Goal: Task Accomplishment & Management: Use online tool/utility

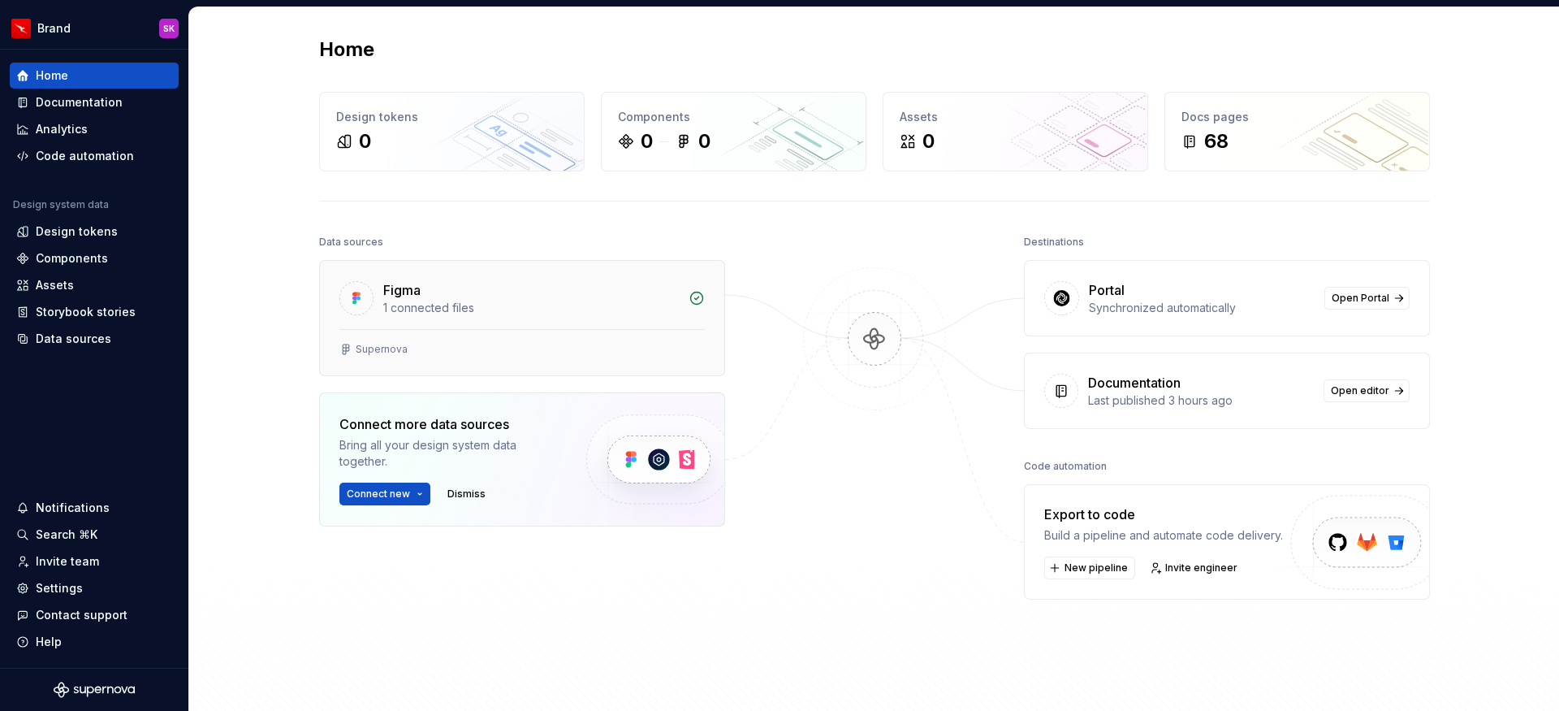
click at [537, 308] on div "1 connected files" at bounding box center [531, 308] width 296 height 16
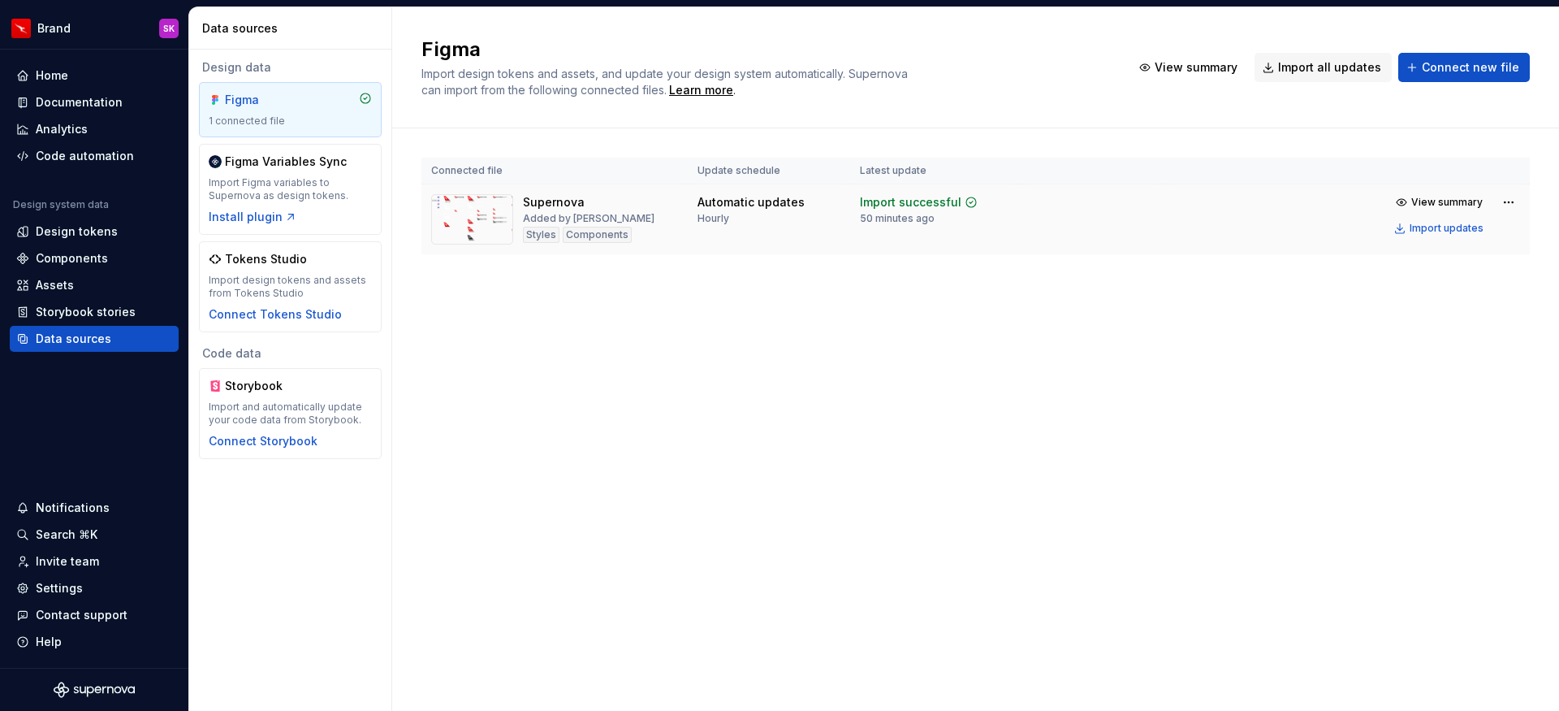
click at [723, 236] on td "Automatic updates Hourly" at bounding box center [769, 219] width 162 height 71
click at [715, 216] on div "Hourly" at bounding box center [714, 218] width 32 height 13
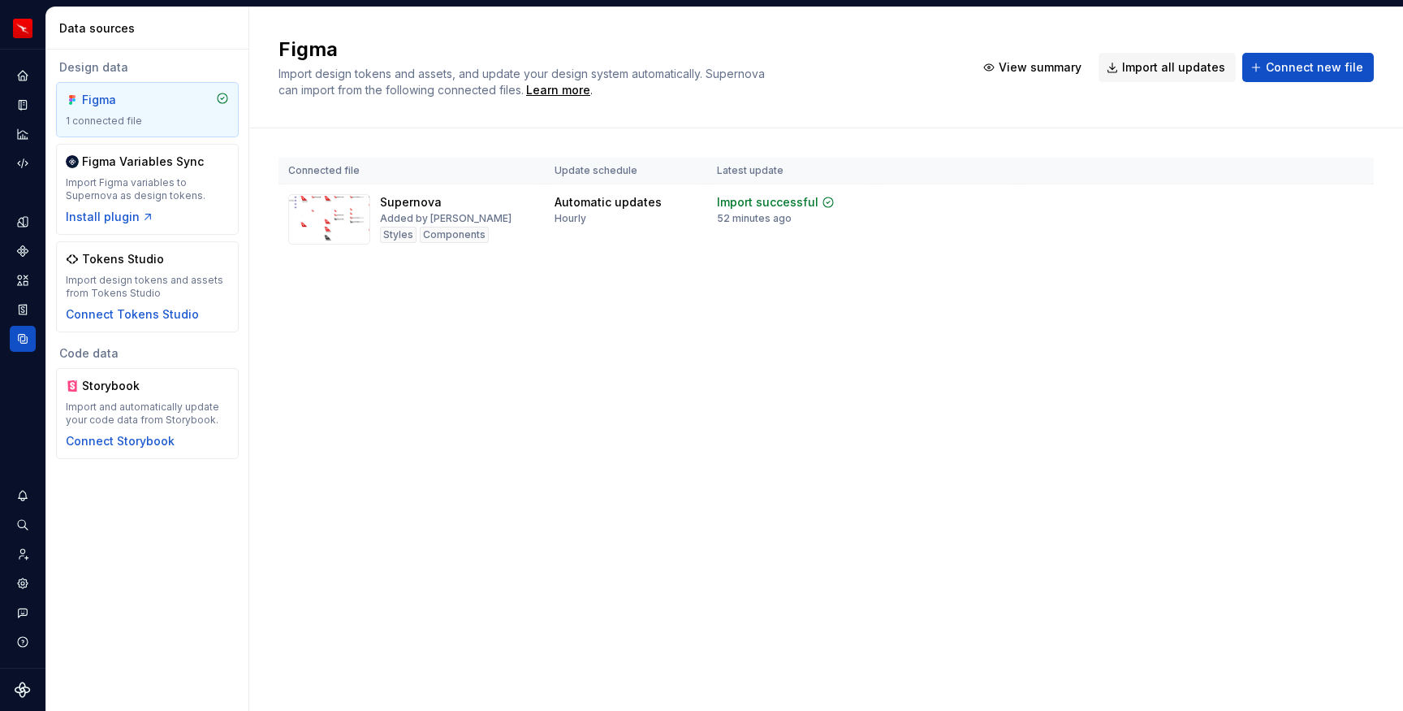
click at [1023, 526] on div "Figma Import design tokens and assets, and update your design system automatica…" at bounding box center [826, 358] width 1154 height 703
click at [763, 205] on div "Import successful" at bounding box center [768, 202] width 102 height 16
click at [339, 232] on img at bounding box center [329, 219] width 82 height 50
click at [347, 229] on img at bounding box center [329, 219] width 82 height 50
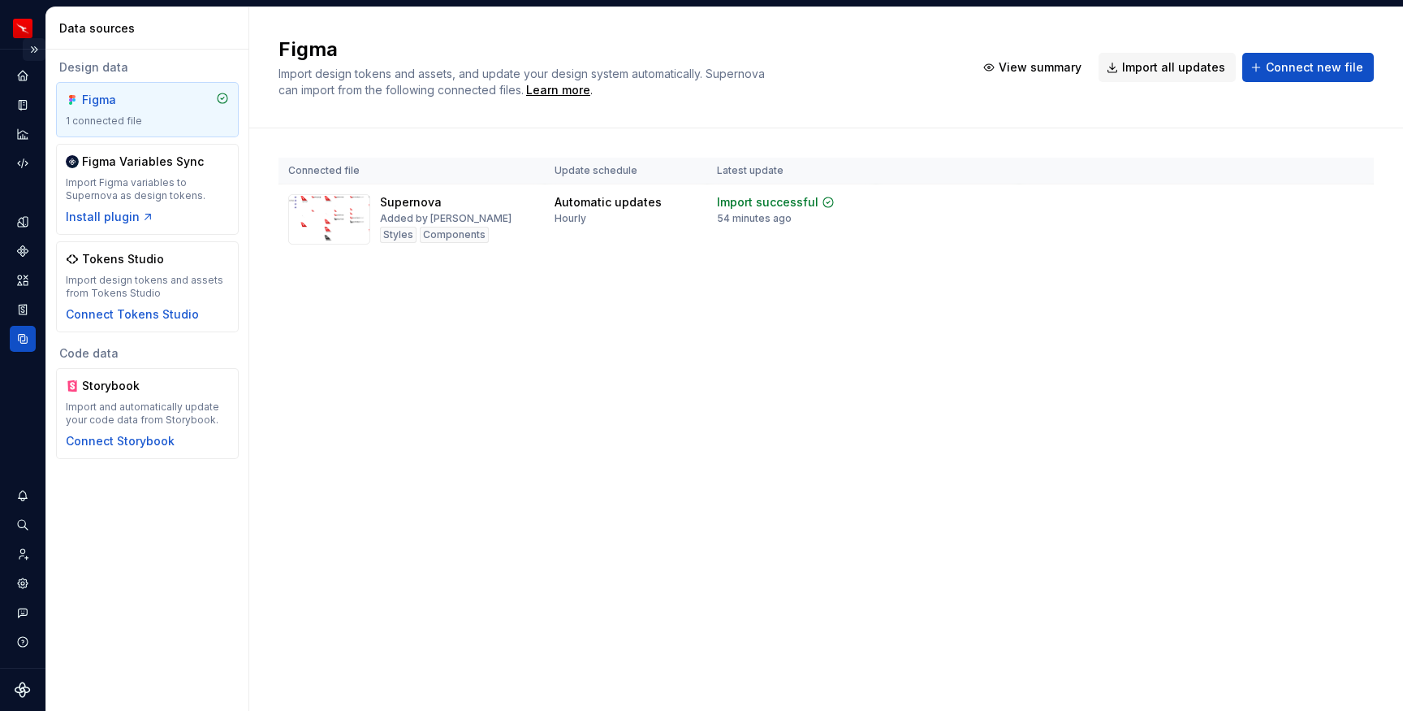
click at [35, 50] on button "Expand sidebar" at bounding box center [34, 49] width 23 height 23
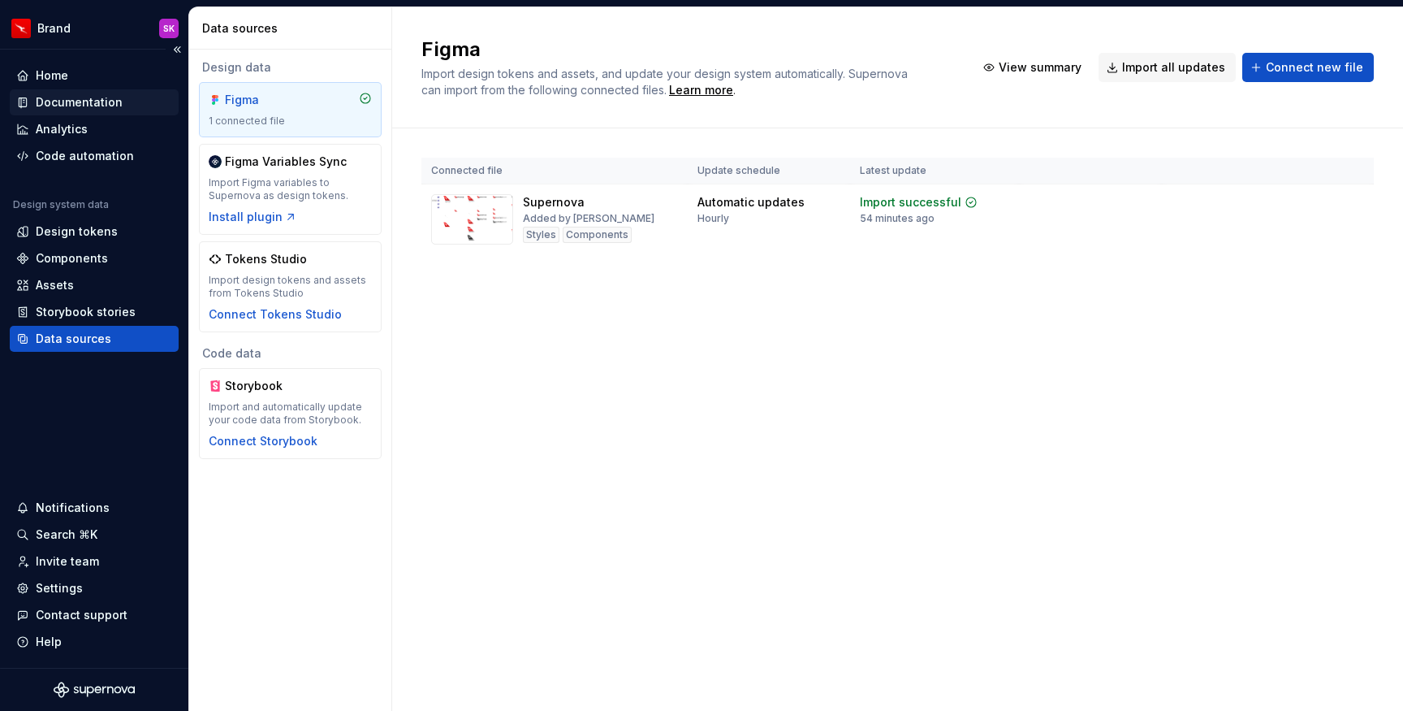
click at [78, 106] on div "Documentation" at bounding box center [79, 102] width 87 height 16
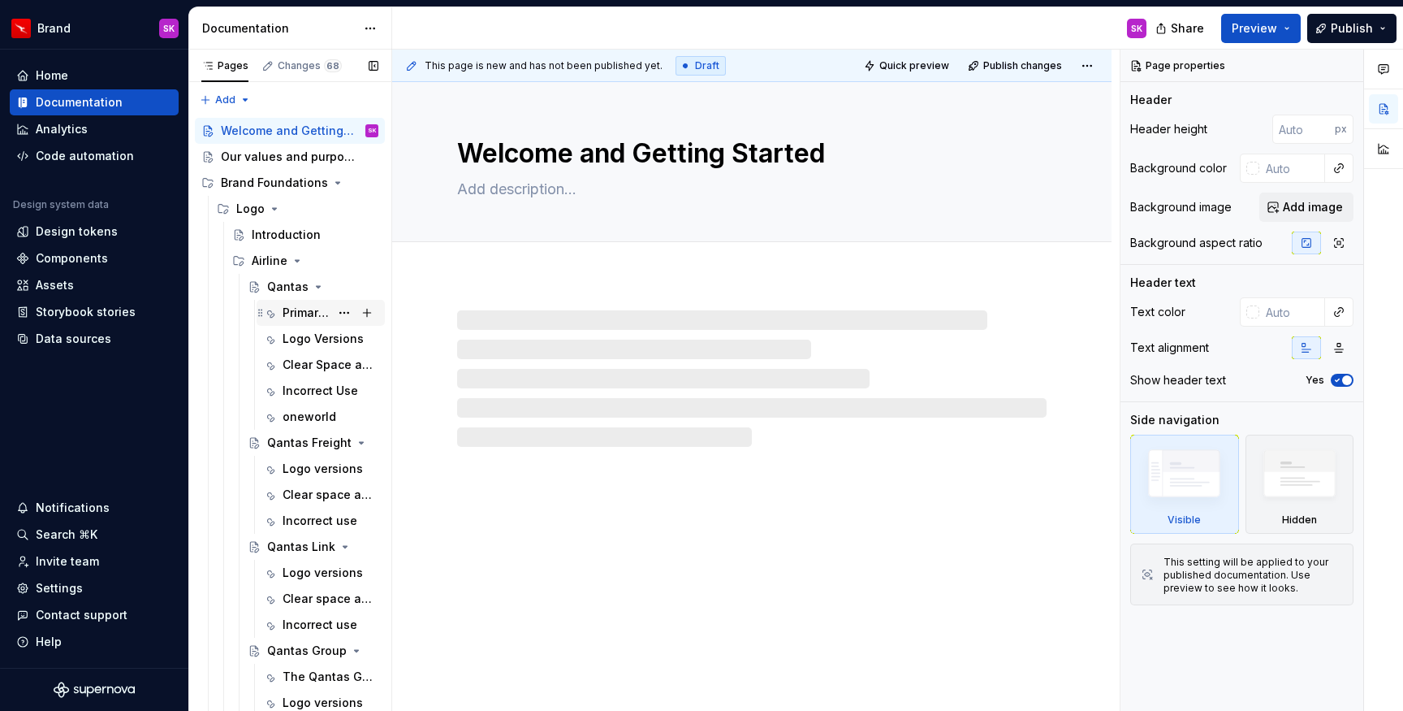
click at [305, 318] on div "Primary Logo" at bounding box center [306, 313] width 47 height 16
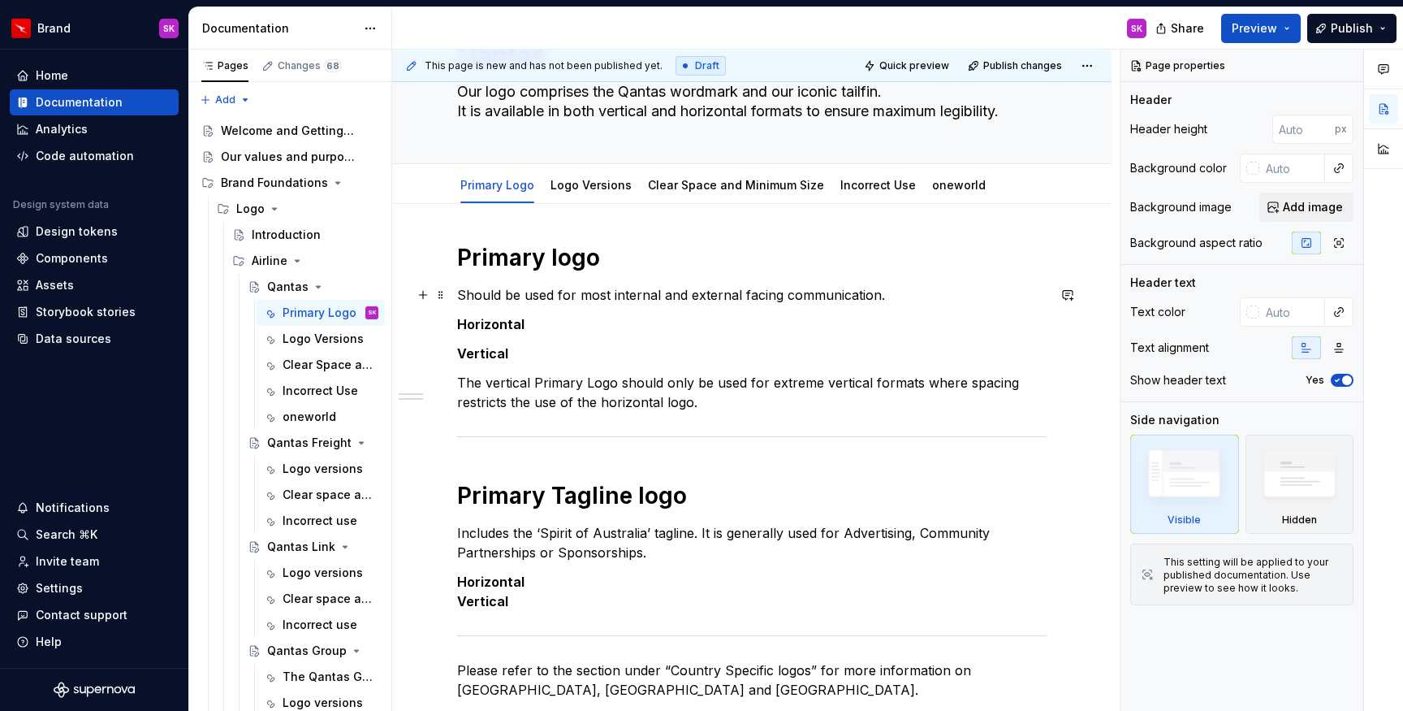
scroll to position [195, 0]
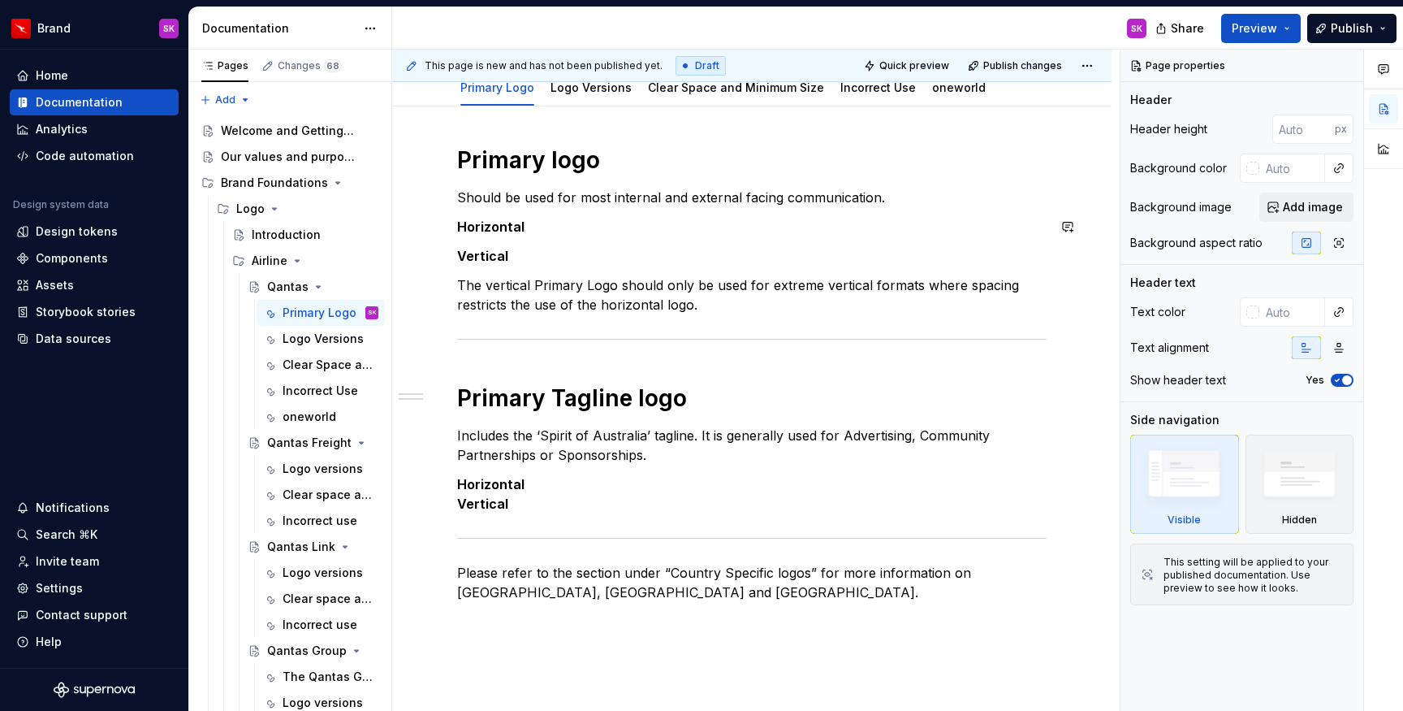
type textarea "*"
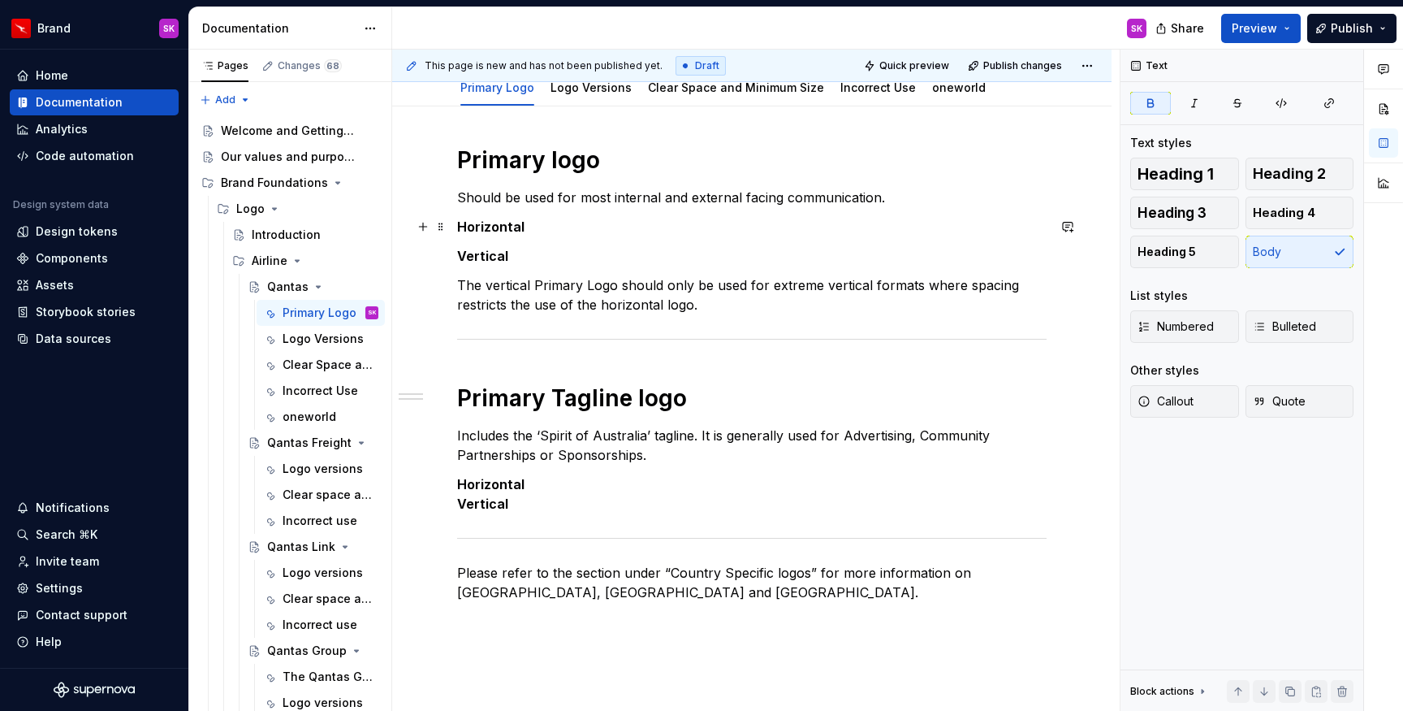
click at [512, 226] on strong "Horizontal" at bounding box center [490, 226] width 67 height 16
click at [426, 232] on button "button" at bounding box center [423, 226] width 23 height 23
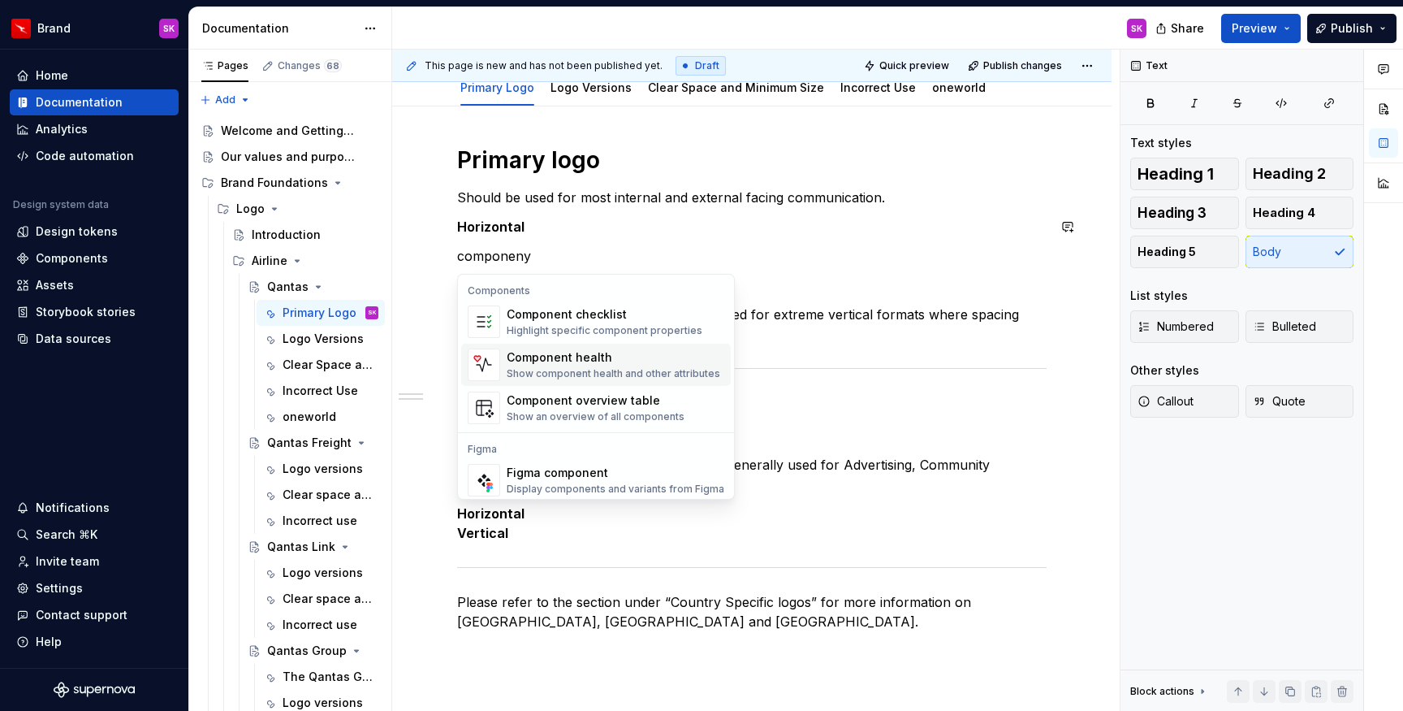
scroll to position [49, 0]
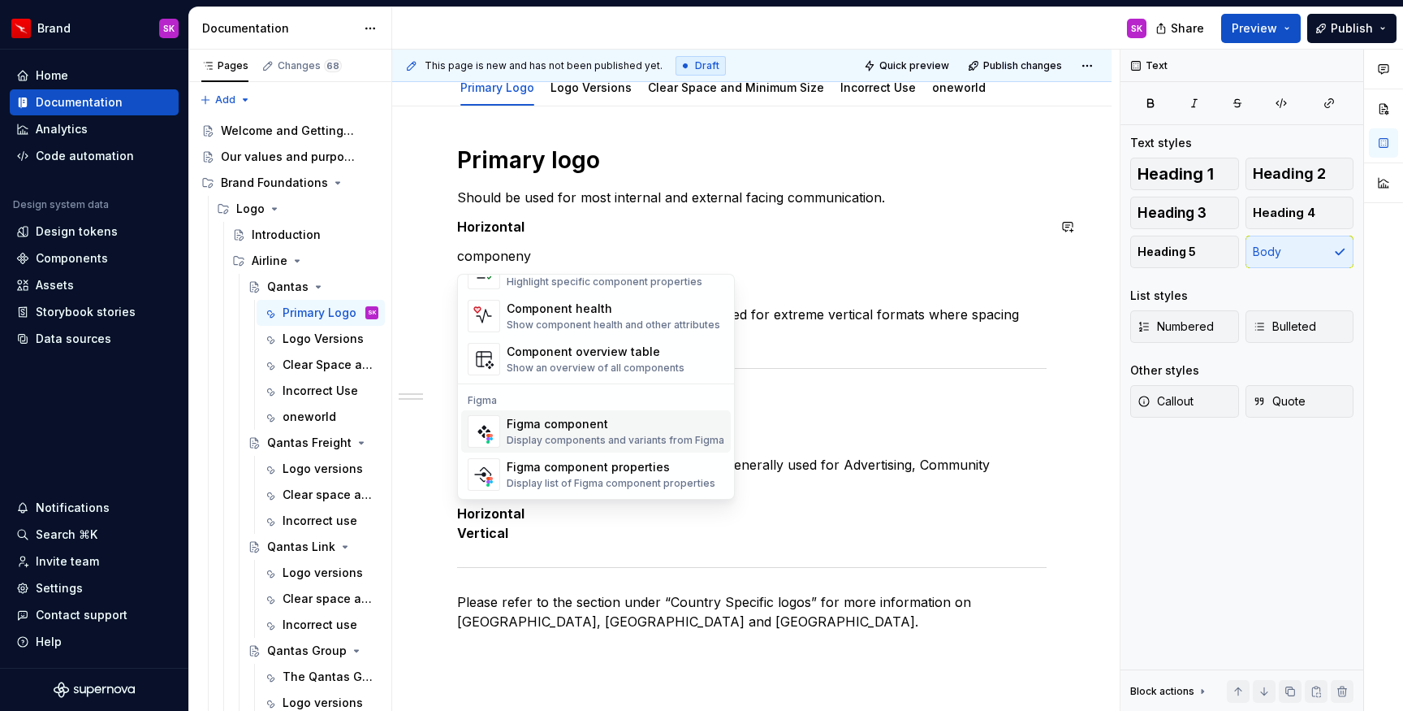
click at [581, 429] on div "Figma component" at bounding box center [616, 424] width 218 height 16
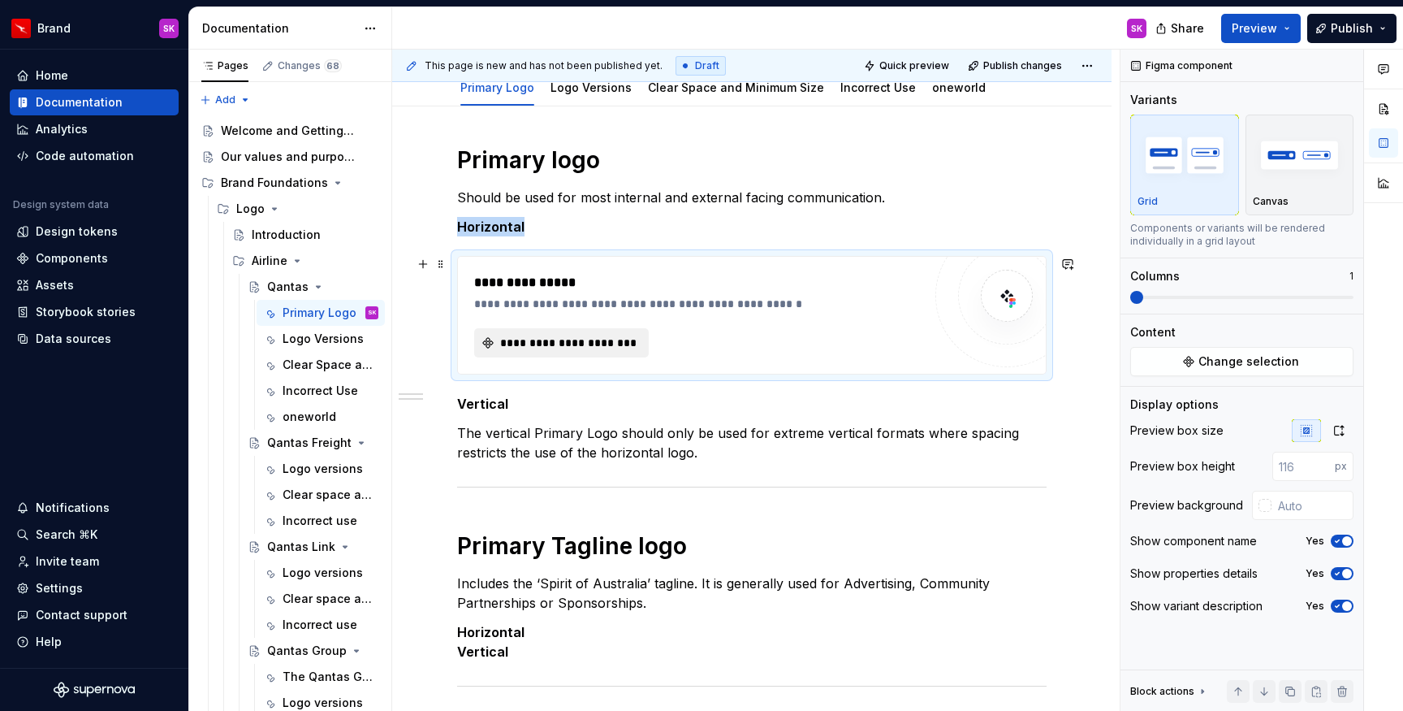
click at [587, 352] on button "**********" at bounding box center [561, 342] width 175 height 29
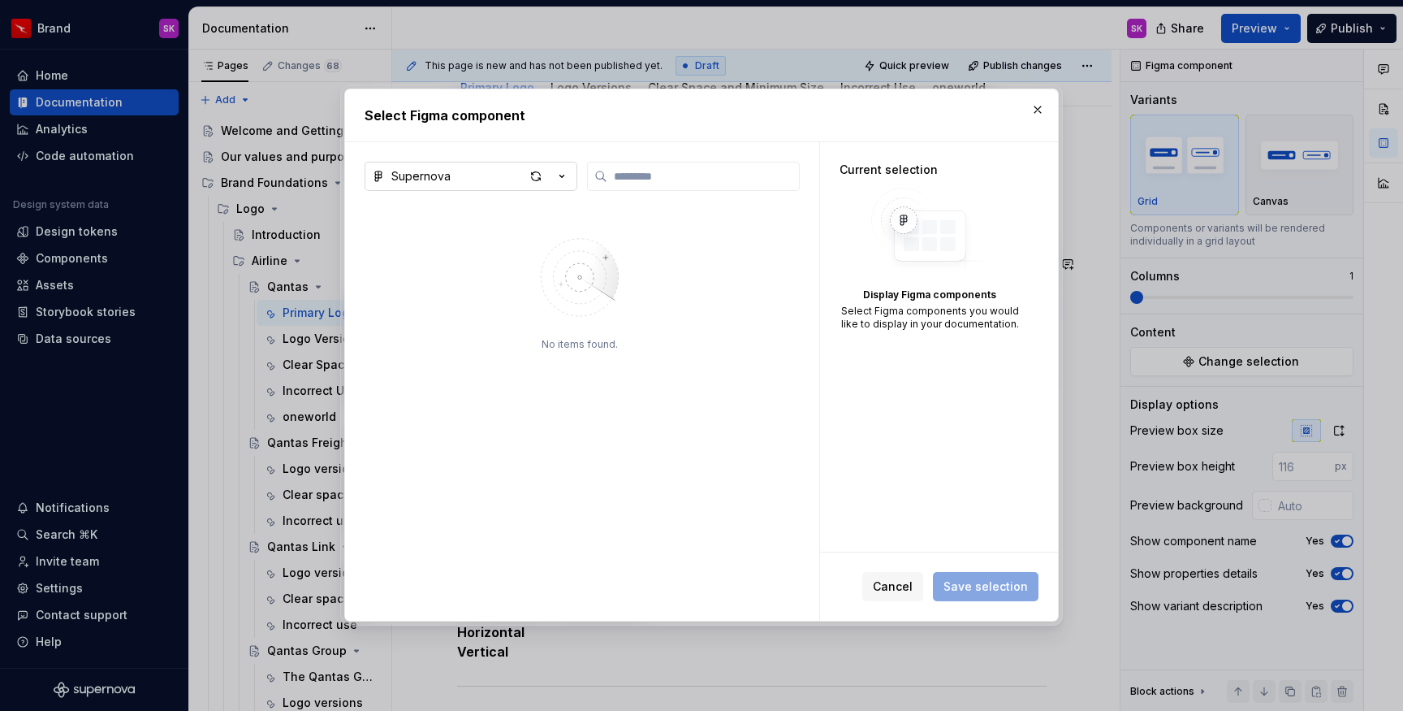
click at [558, 182] on icon "button" at bounding box center [562, 176] width 16 height 16
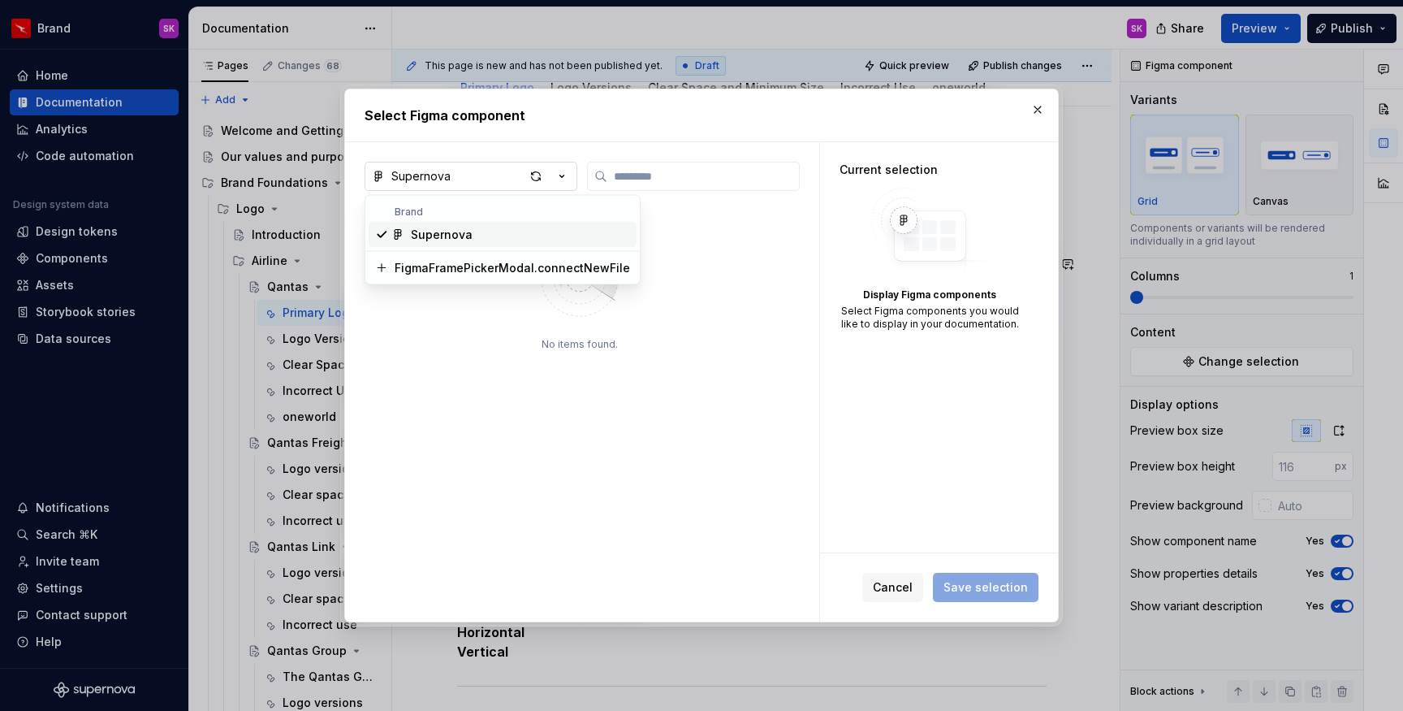
click at [558, 182] on div "Select Figma component Supernova No items found. Current selection Display Figm…" at bounding box center [701, 355] width 1403 height 711
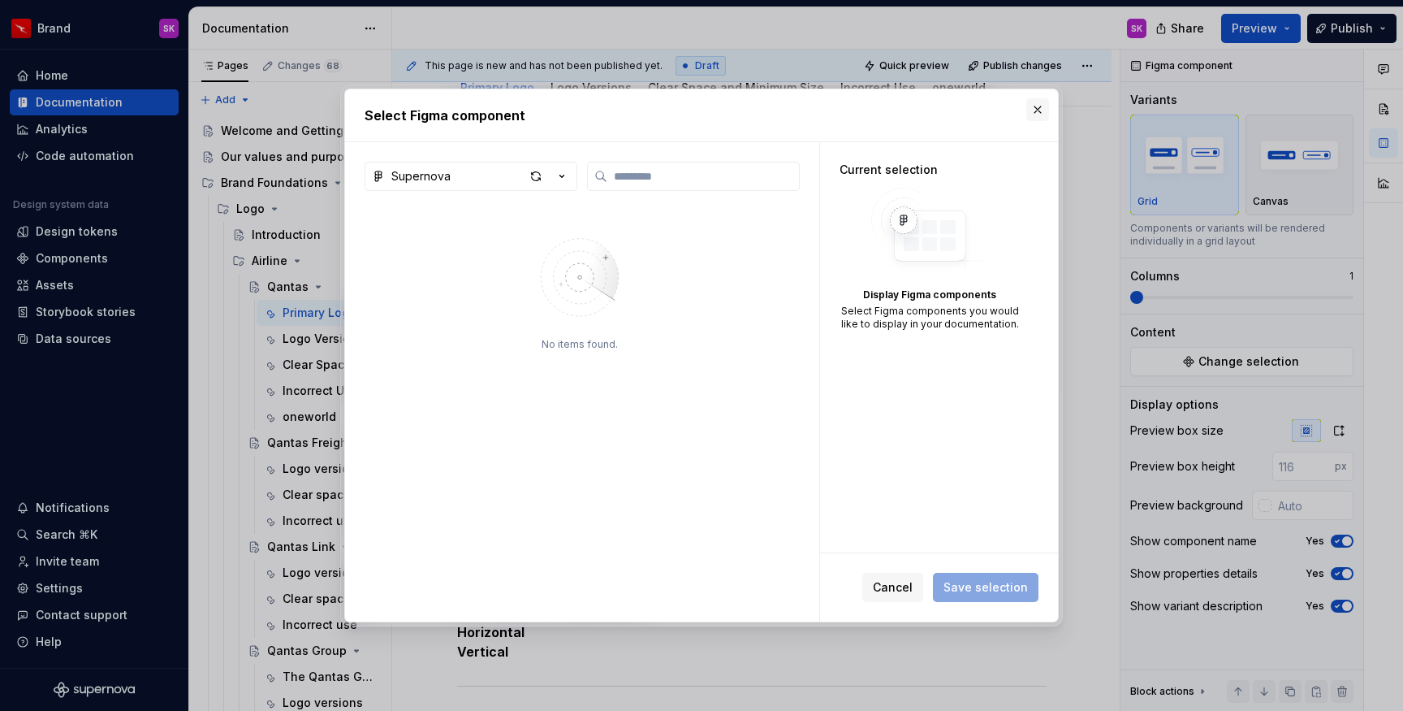
click at [1037, 107] on button "button" at bounding box center [1037, 109] width 23 height 23
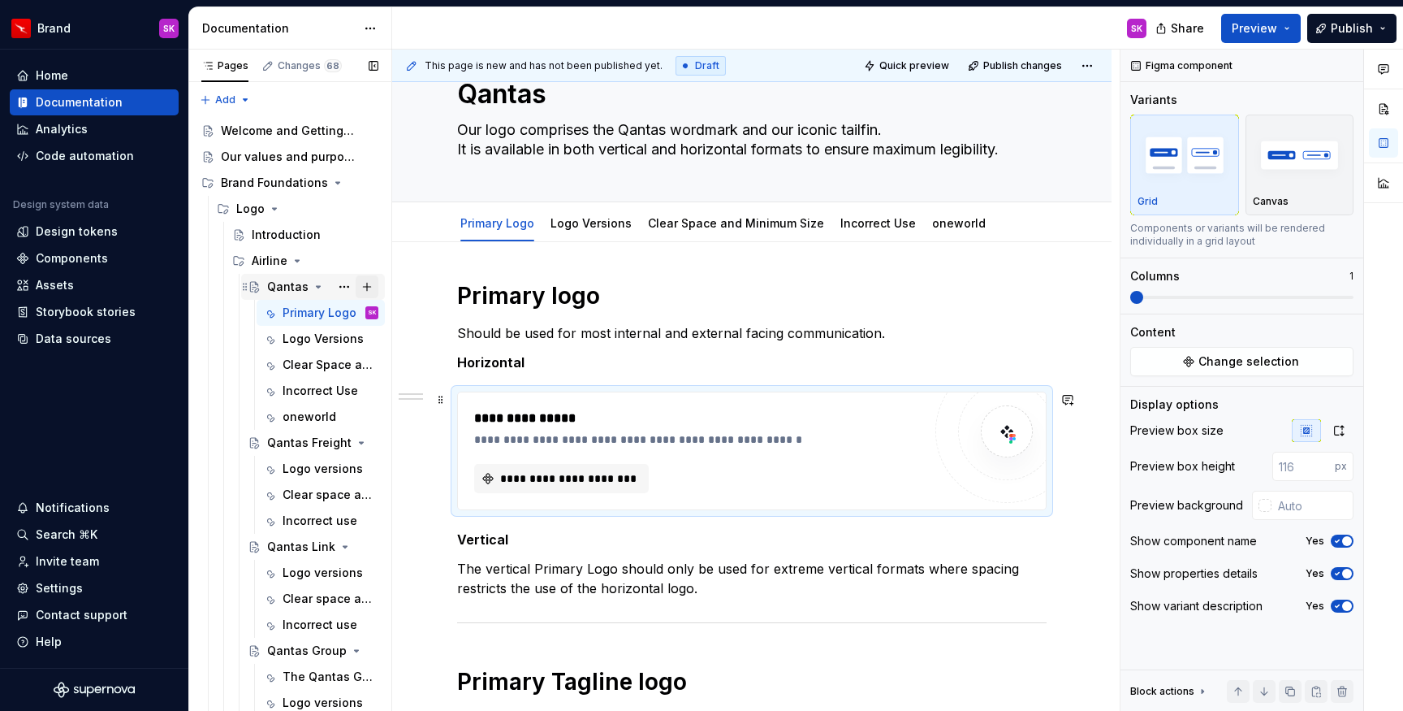
scroll to position [0, 0]
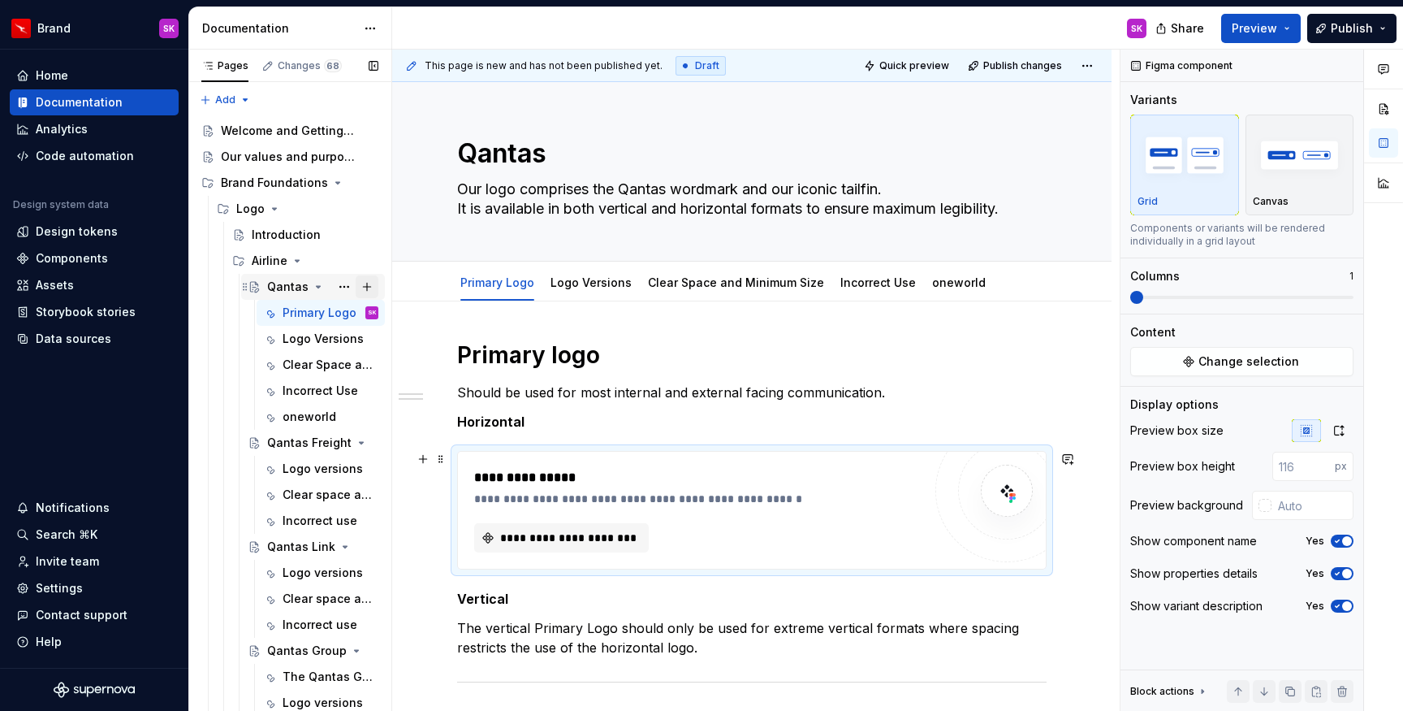
type textarea "*"
click at [64, 72] on div "Home" at bounding box center [52, 75] width 32 height 16
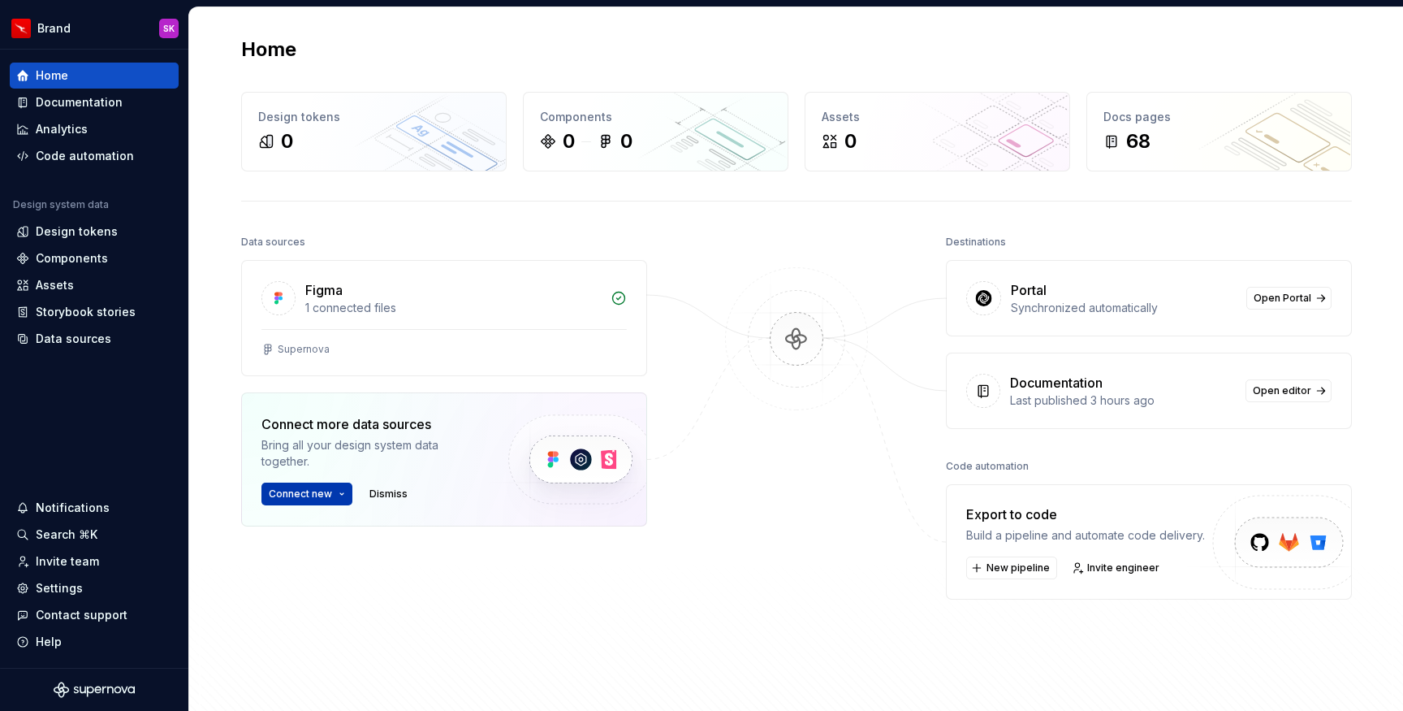
click at [295, 495] on span "Connect new" at bounding box center [300, 493] width 63 height 13
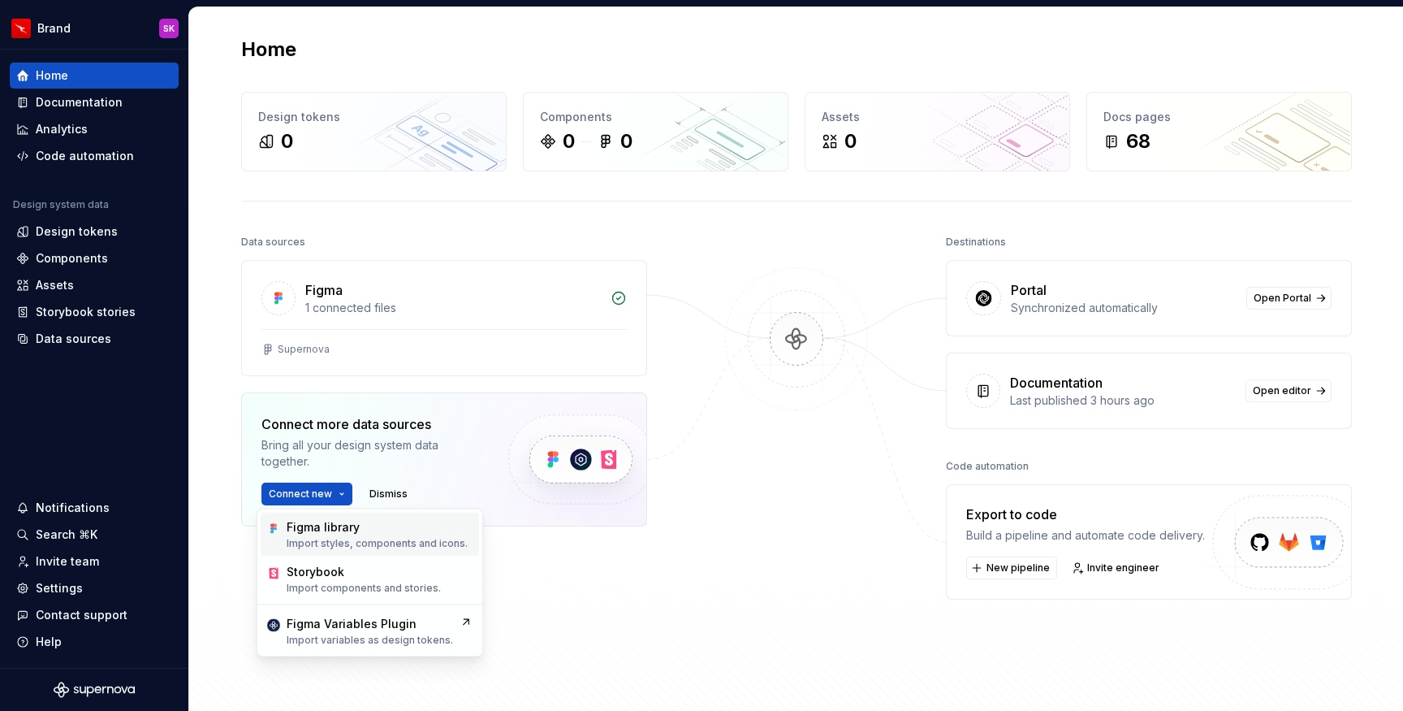
click at [339, 533] on div "Figma library" at bounding box center [323, 527] width 73 height 16
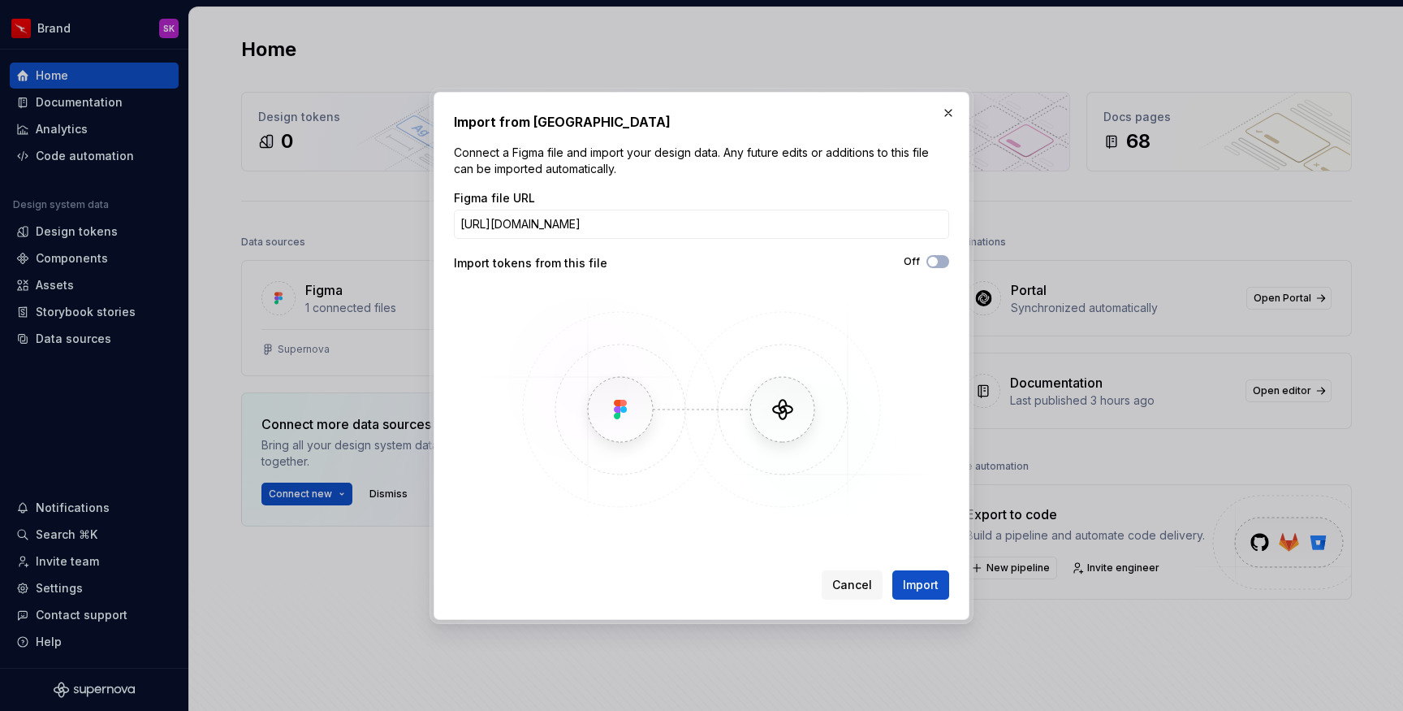
scroll to position [0, 169]
type input "[URL][DOMAIN_NAME]"
click at [930, 266] on div "Off" at bounding box center [826, 261] width 248 height 13
click at [935, 266] on button "Off" at bounding box center [938, 261] width 23 height 13
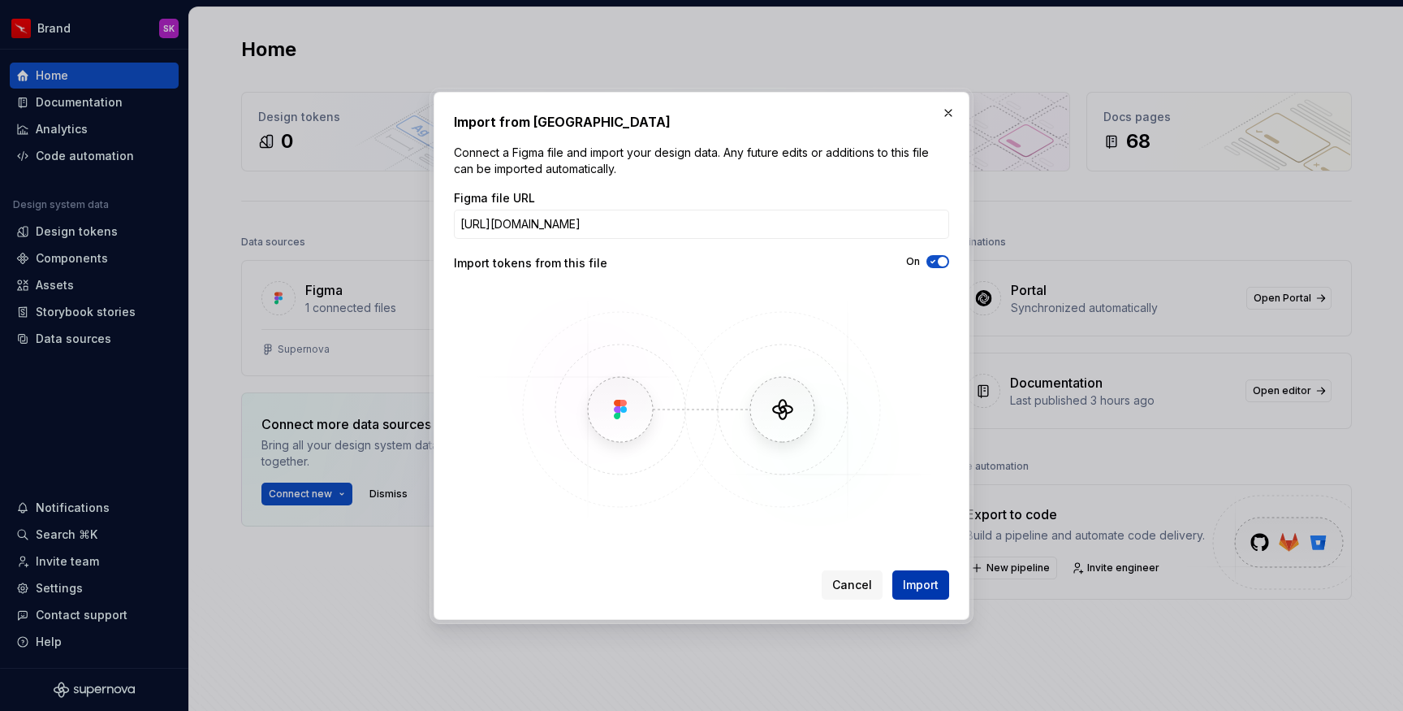
click at [906, 583] on span "Import" at bounding box center [921, 585] width 36 height 16
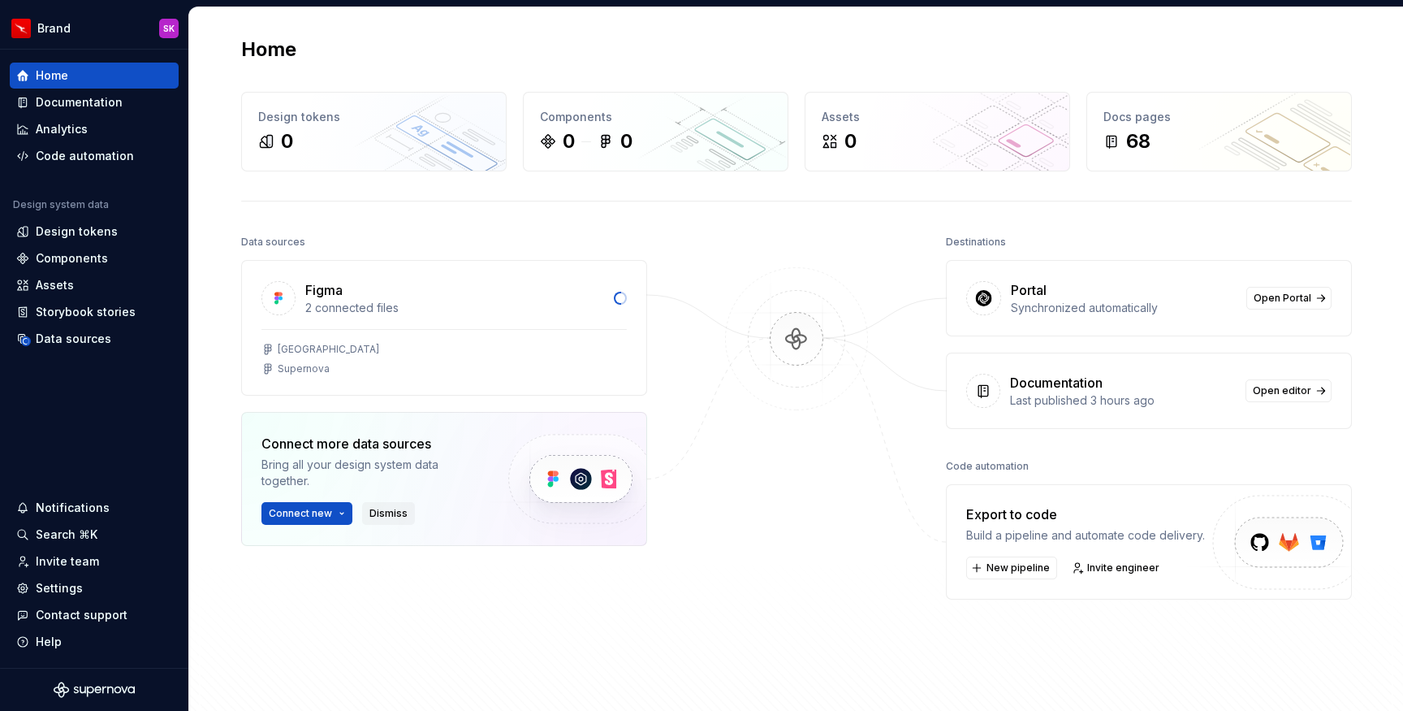
click at [394, 516] on span "Dismiss" at bounding box center [388, 513] width 38 height 13
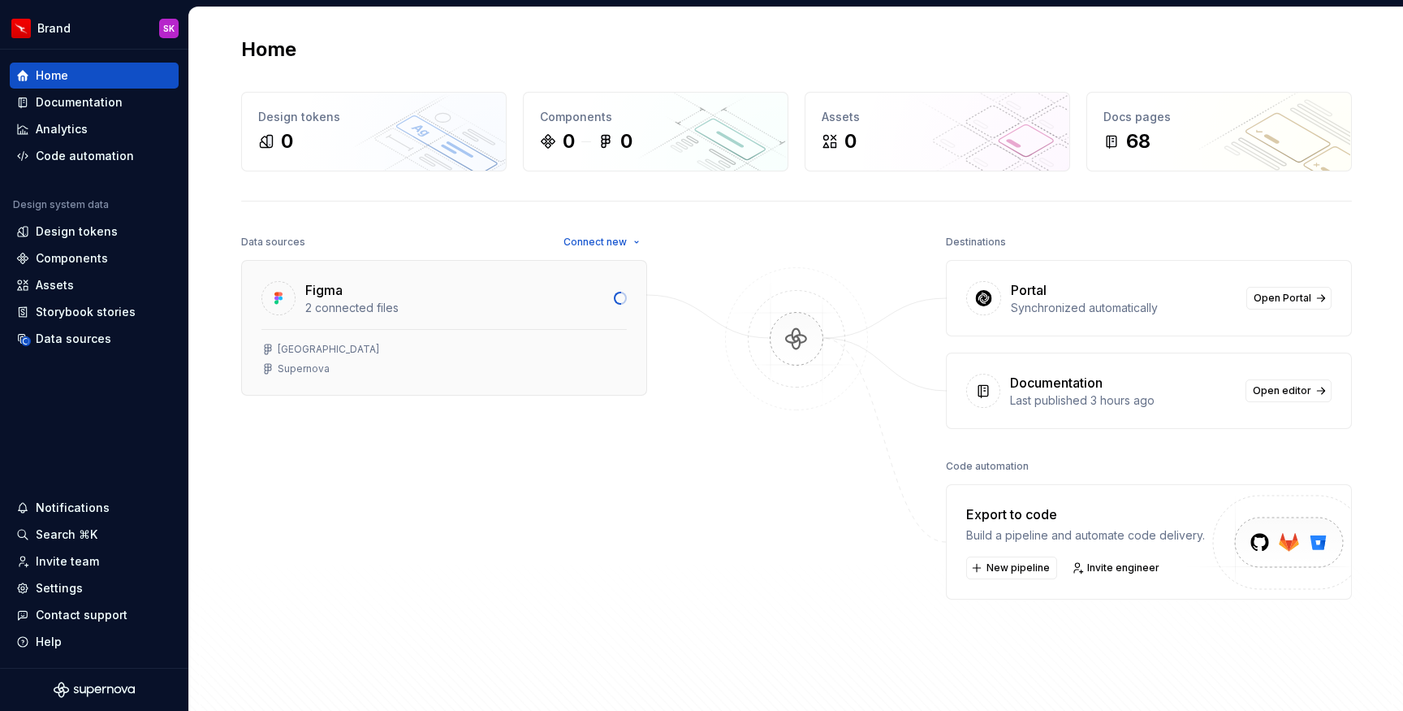
click at [365, 320] on div "Figma 2 connected files" at bounding box center [444, 295] width 404 height 68
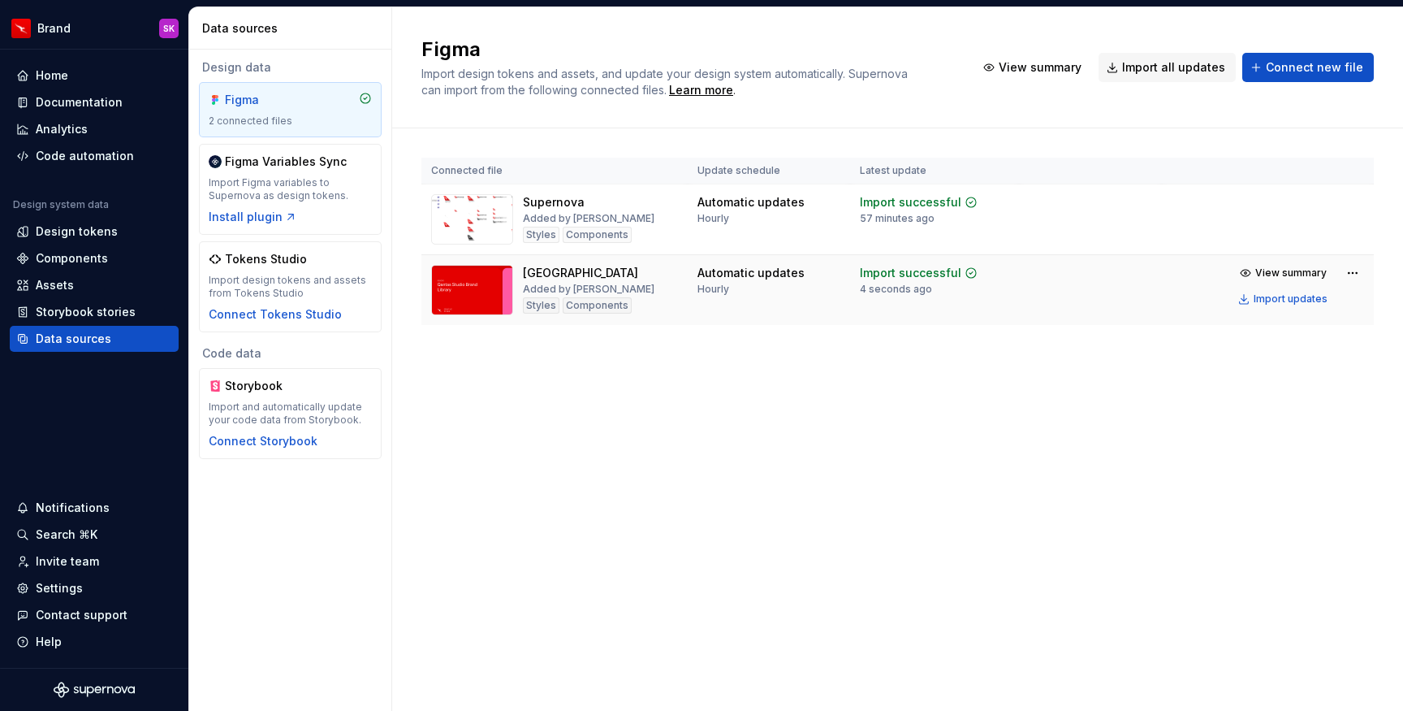
click at [486, 299] on img at bounding box center [472, 290] width 82 height 50
click at [503, 369] on div "Connected file Update schedule Latest update Supernova Added by [PERSON_NAME] S…" at bounding box center [897, 257] width 953 height 258
click at [89, 110] on div "Documentation" at bounding box center [94, 102] width 169 height 26
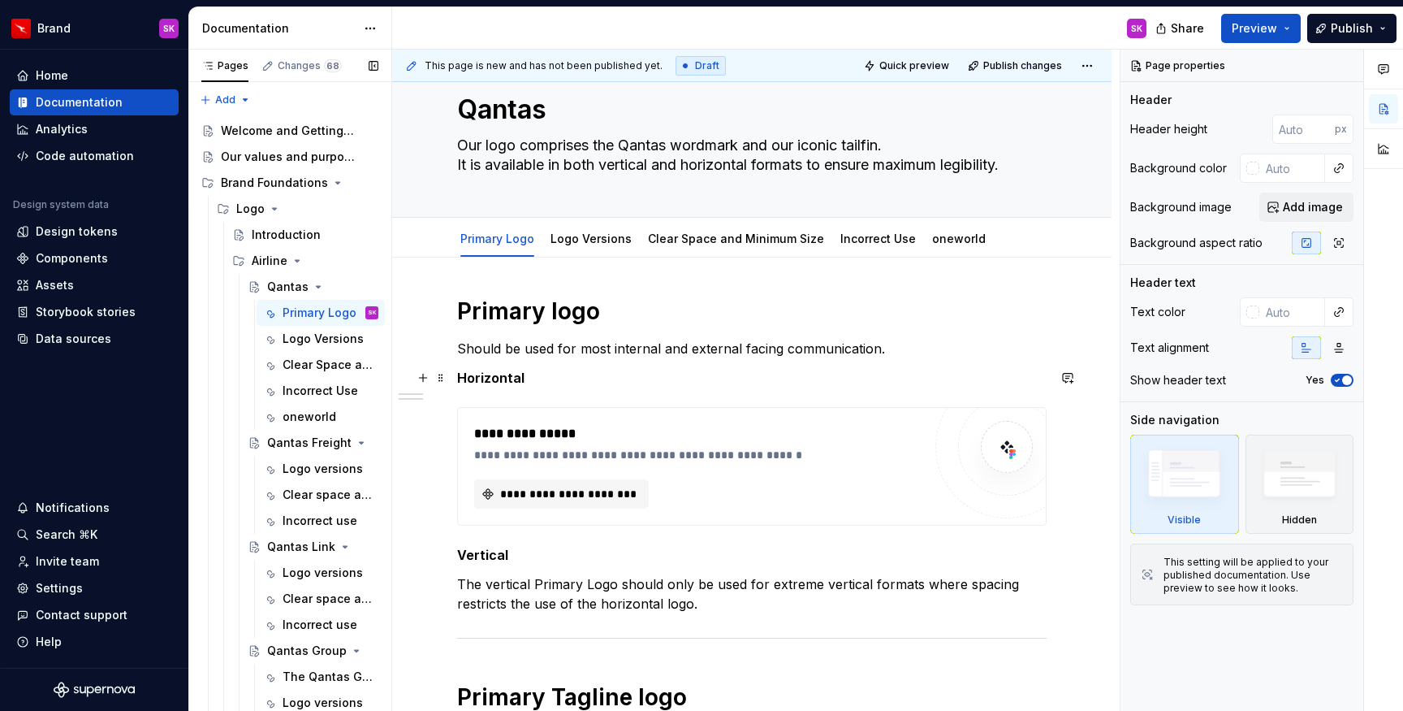
scroll to position [97, 0]
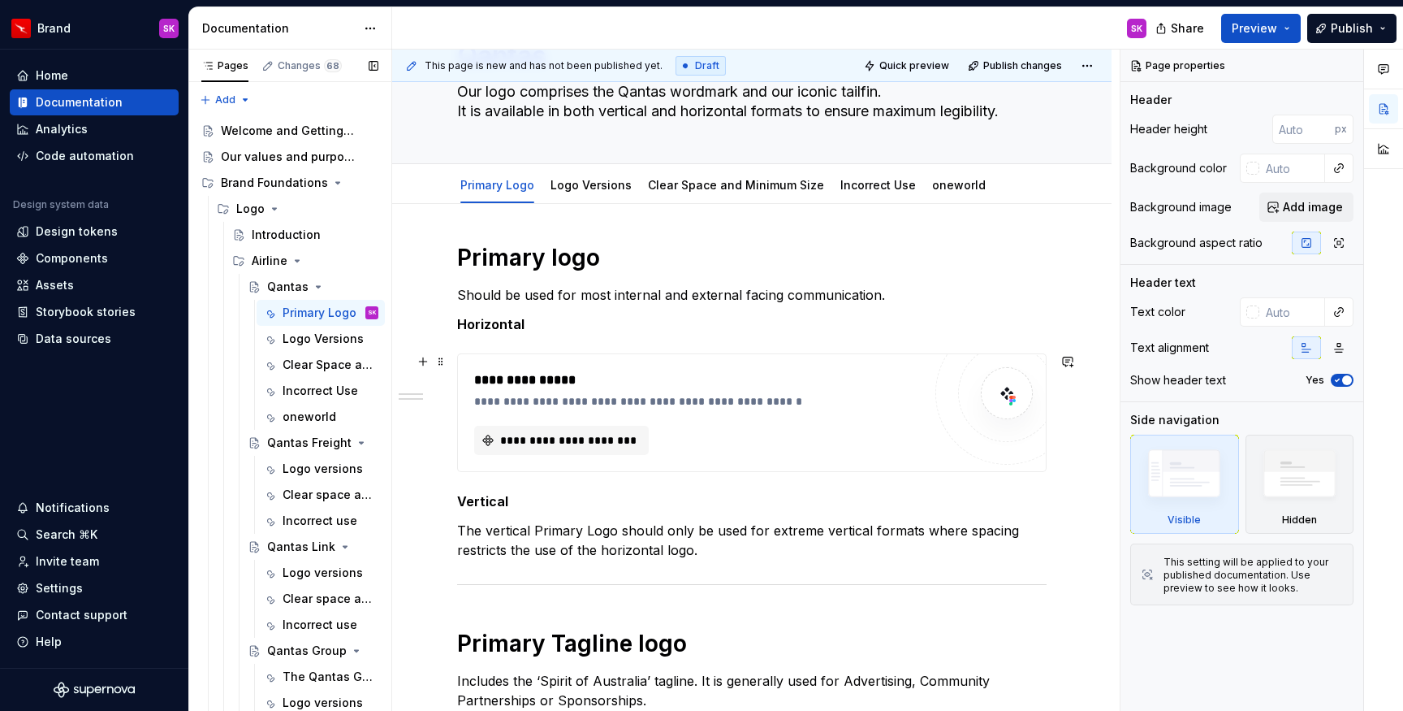
click at [570, 416] on div "**********" at bounding box center [698, 412] width 448 height 84
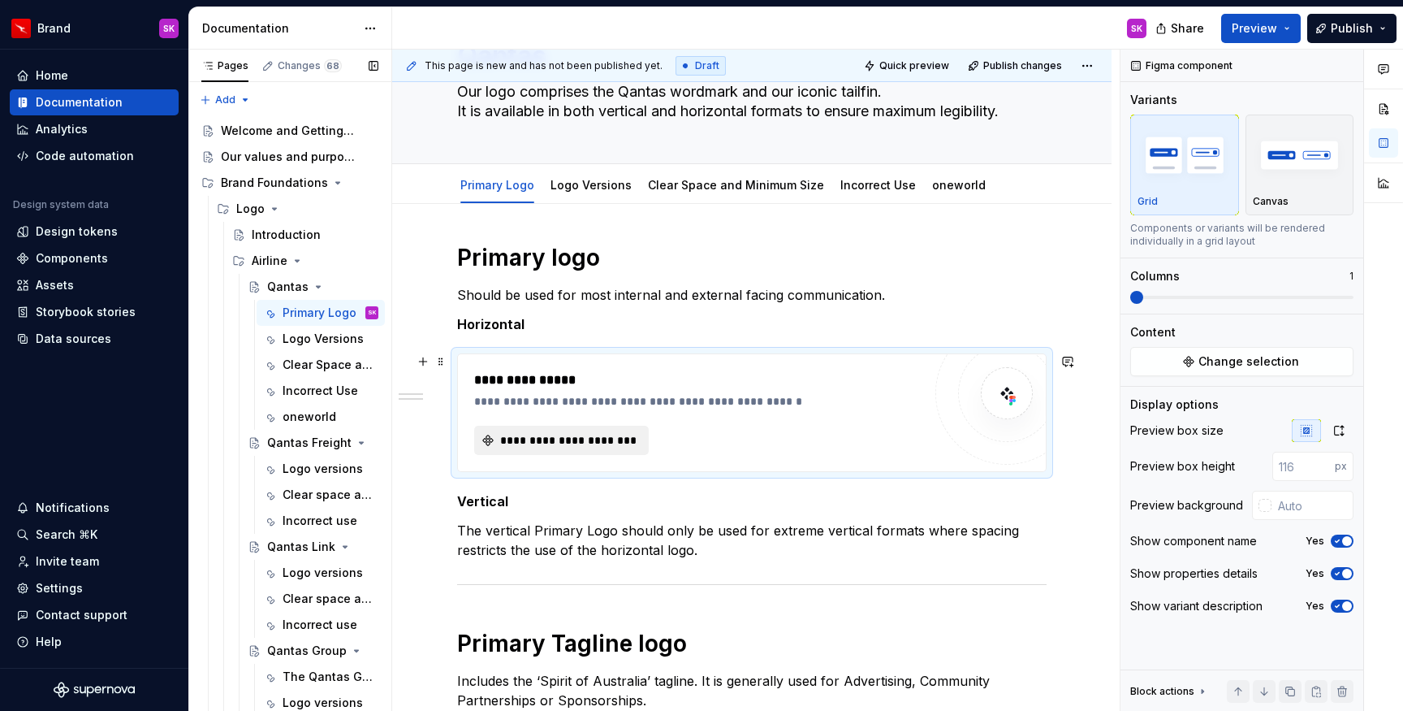
click at [569, 440] on span "**********" at bounding box center [568, 440] width 140 height 16
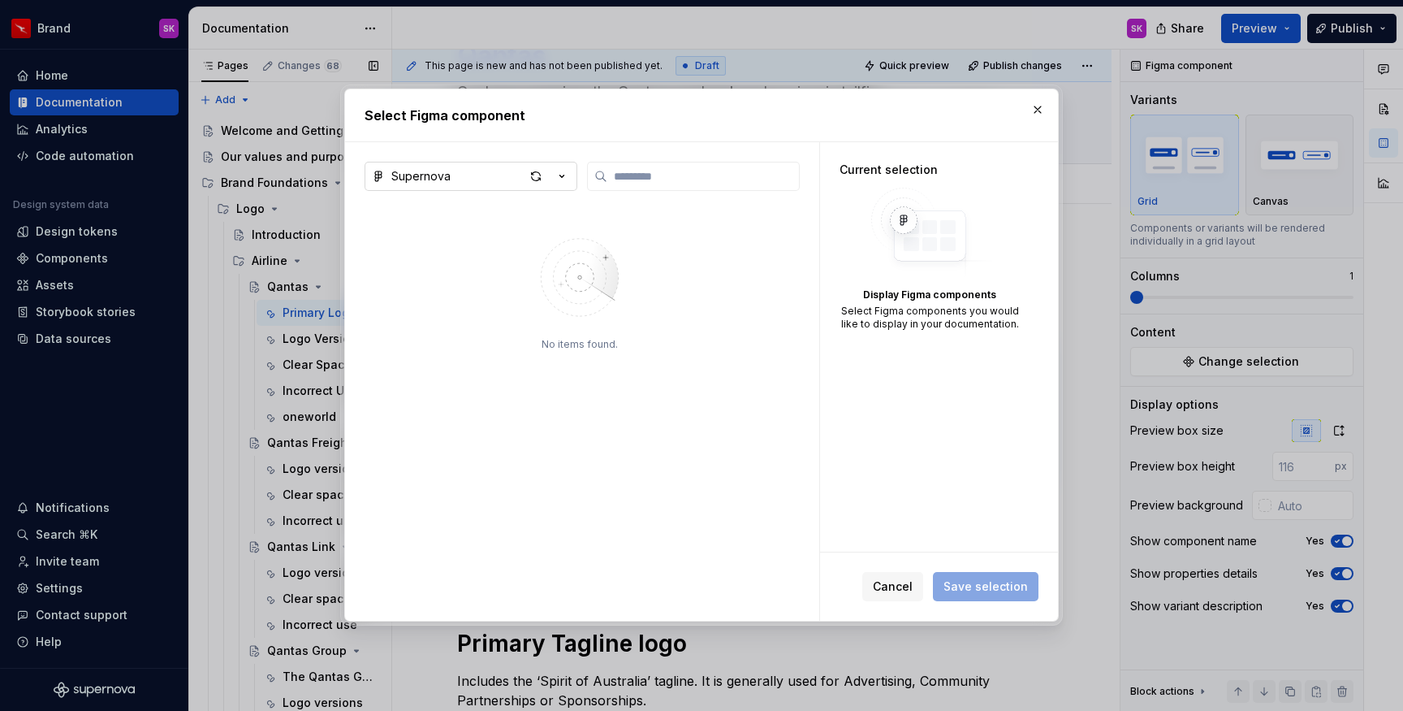
click at [556, 179] on icon "button" at bounding box center [562, 176] width 16 height 16
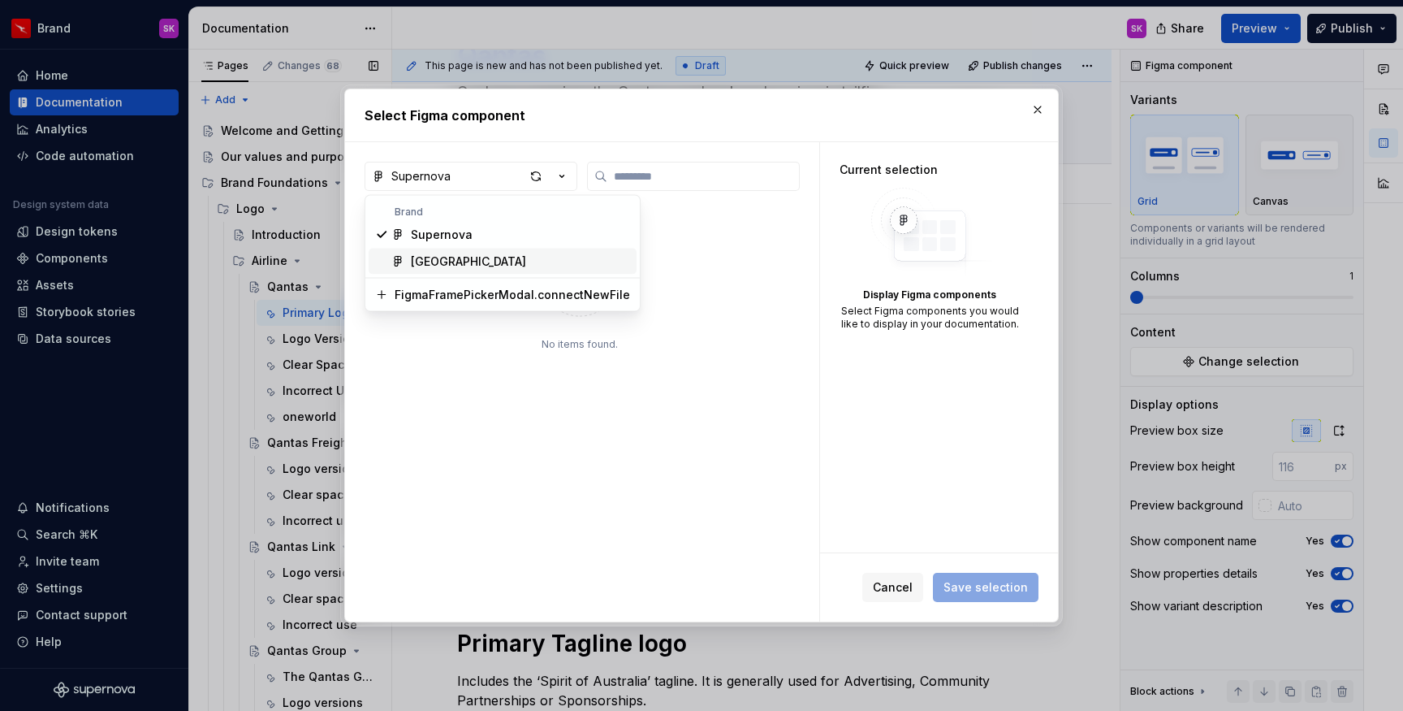
click at [526, 266] on div "[GEOGRAPHIC_DATA]" at bounding box center [468, 261] width 115 height 16
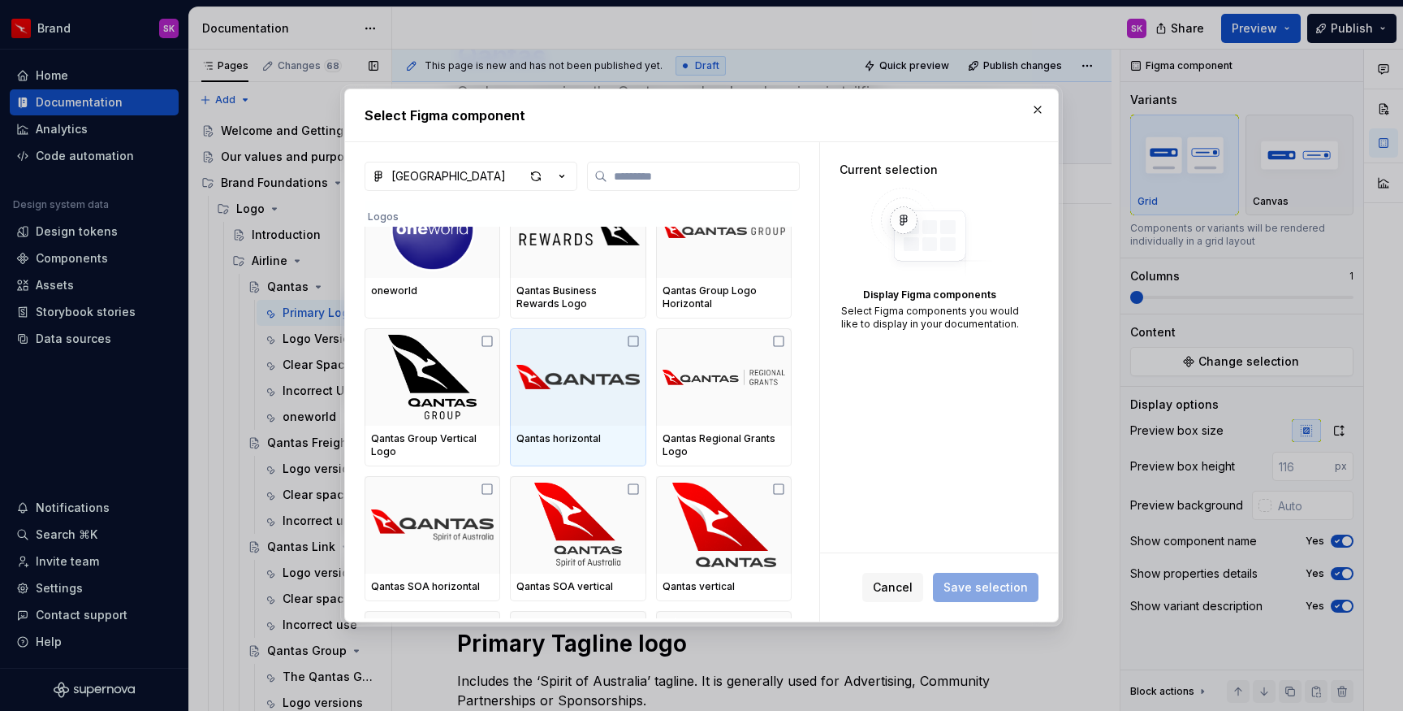
scroll to position [0, 0]
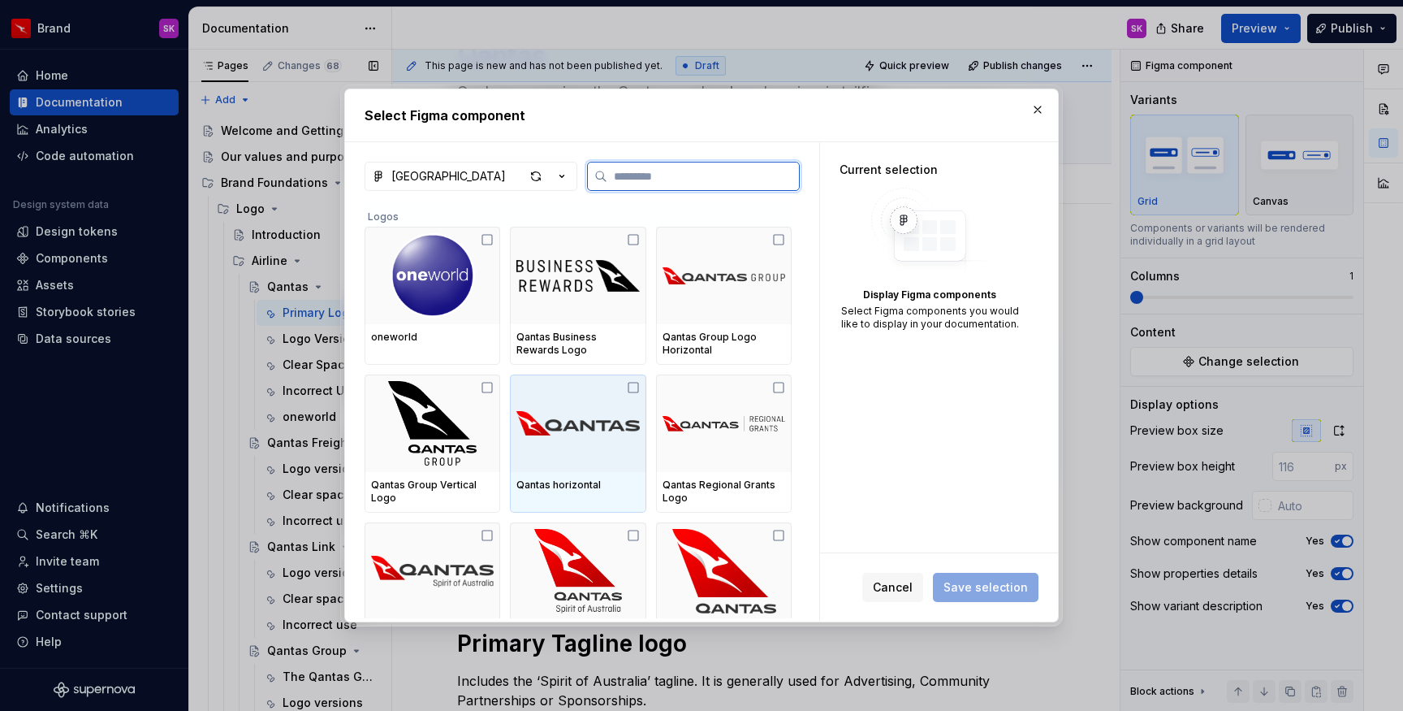
click at [596, 419] on img at bounding box center [577, 423] width 123 height 84
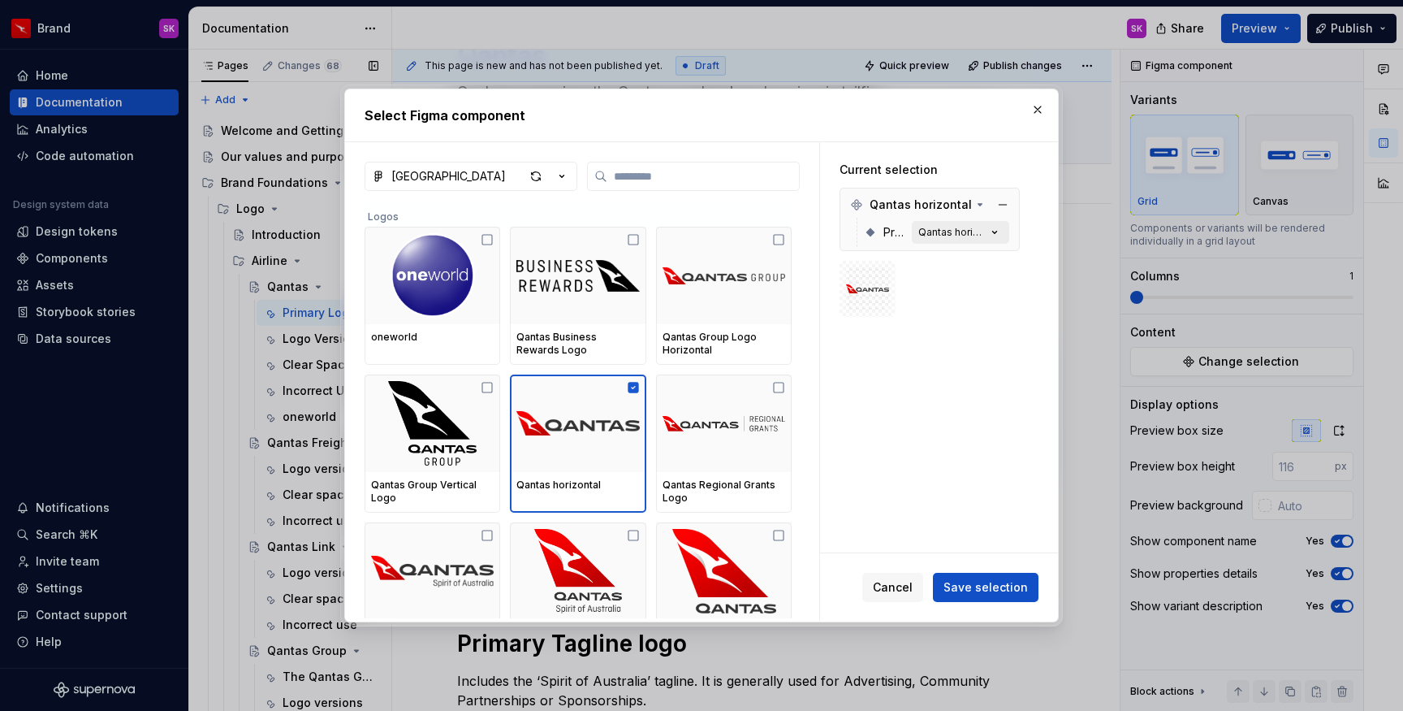
click at [967, 241] on button "Qantas horizontal RGB [default]" at bounding box center [960, 232] width 97 height 23
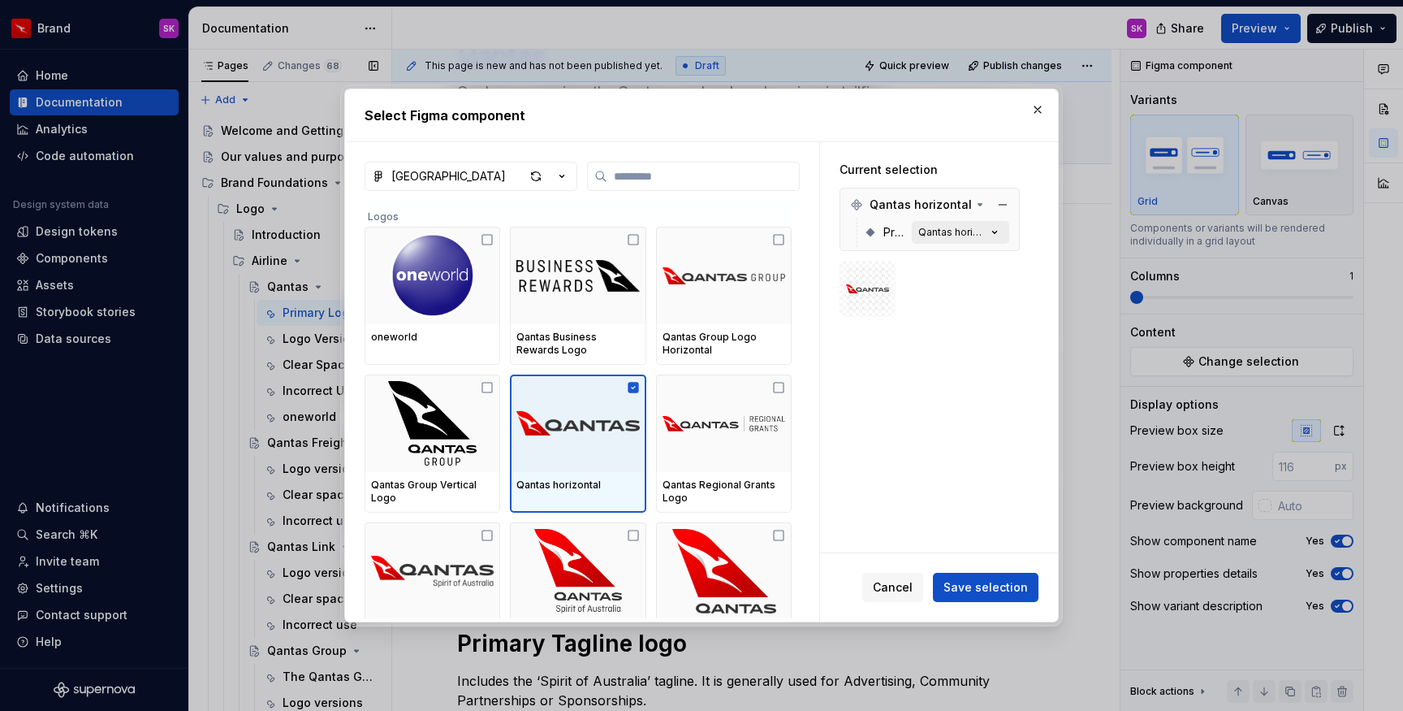
click at [980, 234] on div "Qantas horizontal RGB [default]" at bounding box center [952, 232] width 68 height 13
click at [994, 231] on icon "button" at bounding box center [995, 232] width 16 height 16
click at [993, 233] on icon "button" at bounding box center [995, 232] width 4 height 2
click at [995, 231] on icon "button" at bounding box center [995, 232] width 16 height 16
click at [995, 233] on icon "button" at bounding box center [995, 232] width 4 height 2
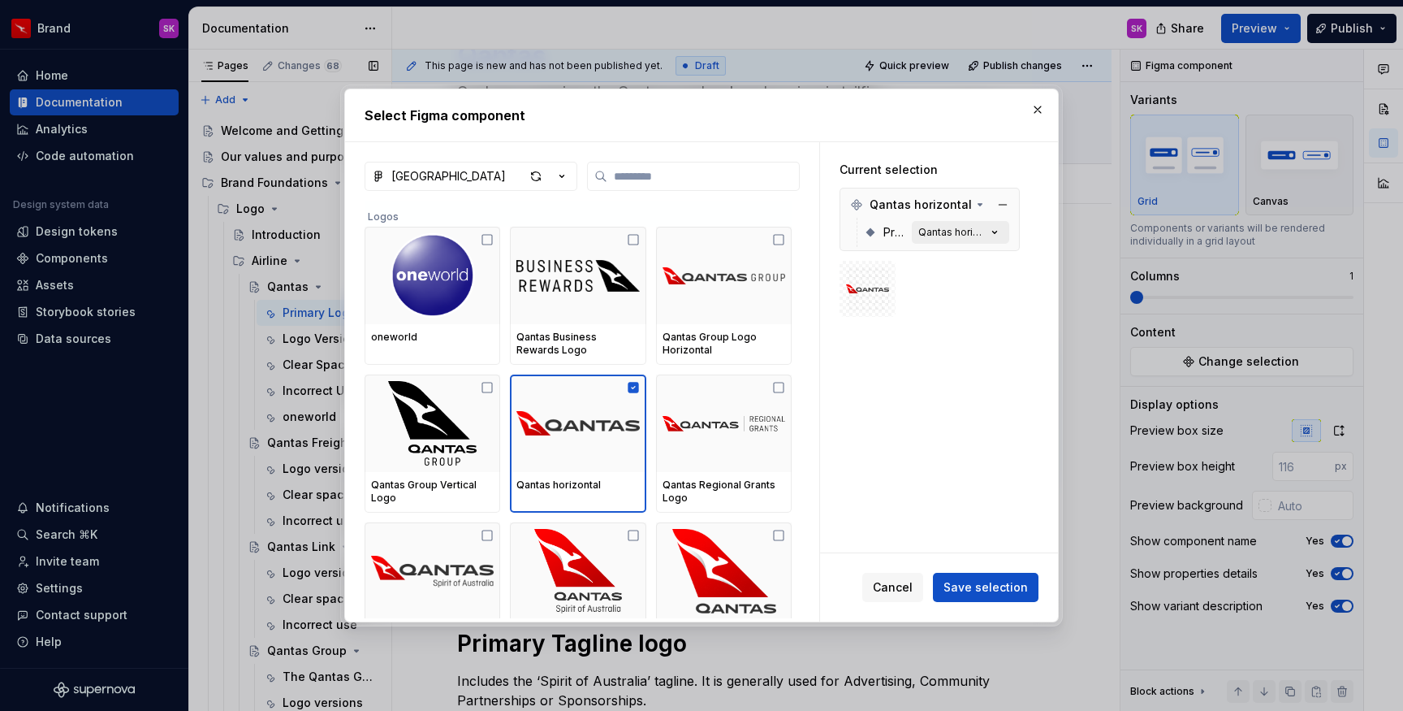
click at [957, 233] on div "Qantas horizontal RGB [default]" at bounding box center [952, 232] width 68 height 13
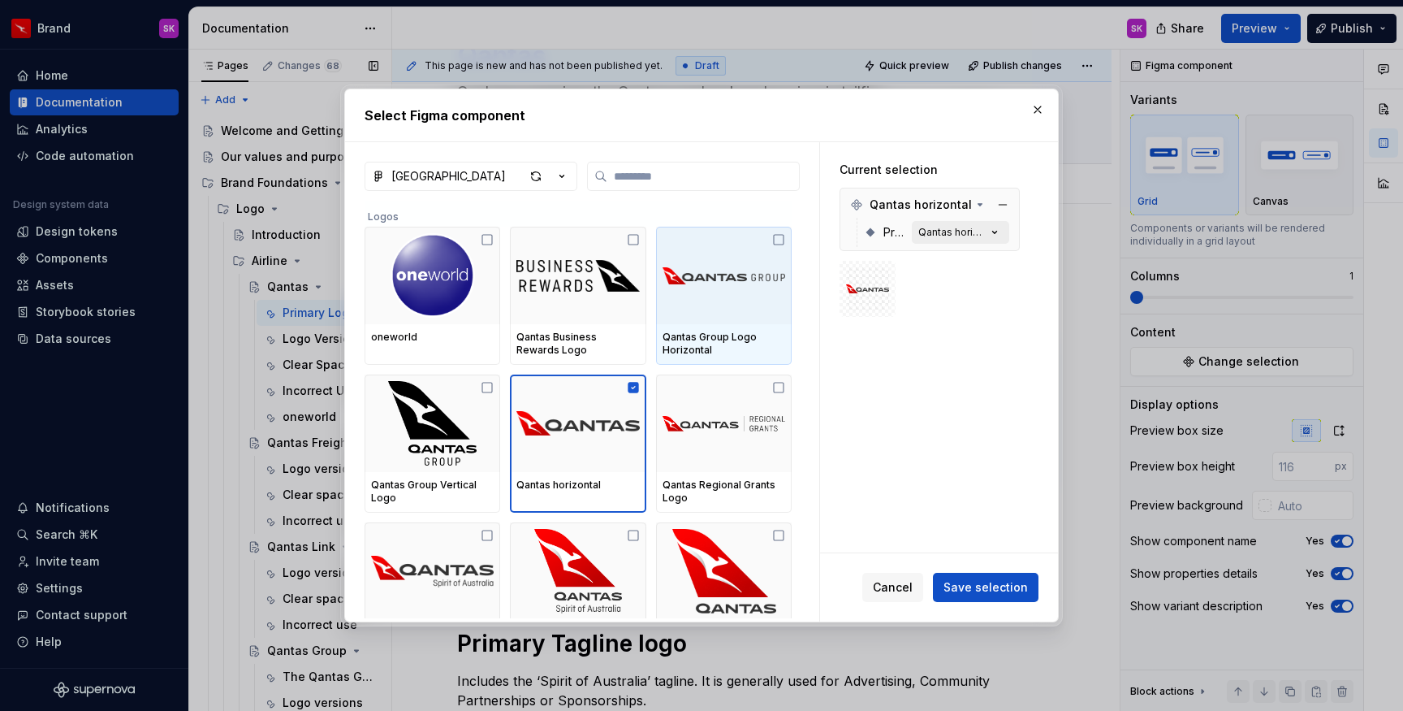
click at [953, 238] on div "Qantas horizontal RGB [default]" at bounding box center [952, 232] width 68 height 13
click at [952, 239] on button "Qantas horizontal RGB [default]" at bounding box center [960, 232] width 97 height 23
click at [1000, 232] on icon "button" at bounding box center [995, 232] width 16 height 16
click at [994, 232] on icon "button" at bounding box center [995, 232] width 4 height 2
click at [993, 231] on icon "button" at bounding box center [995, 232] width 16 height 16
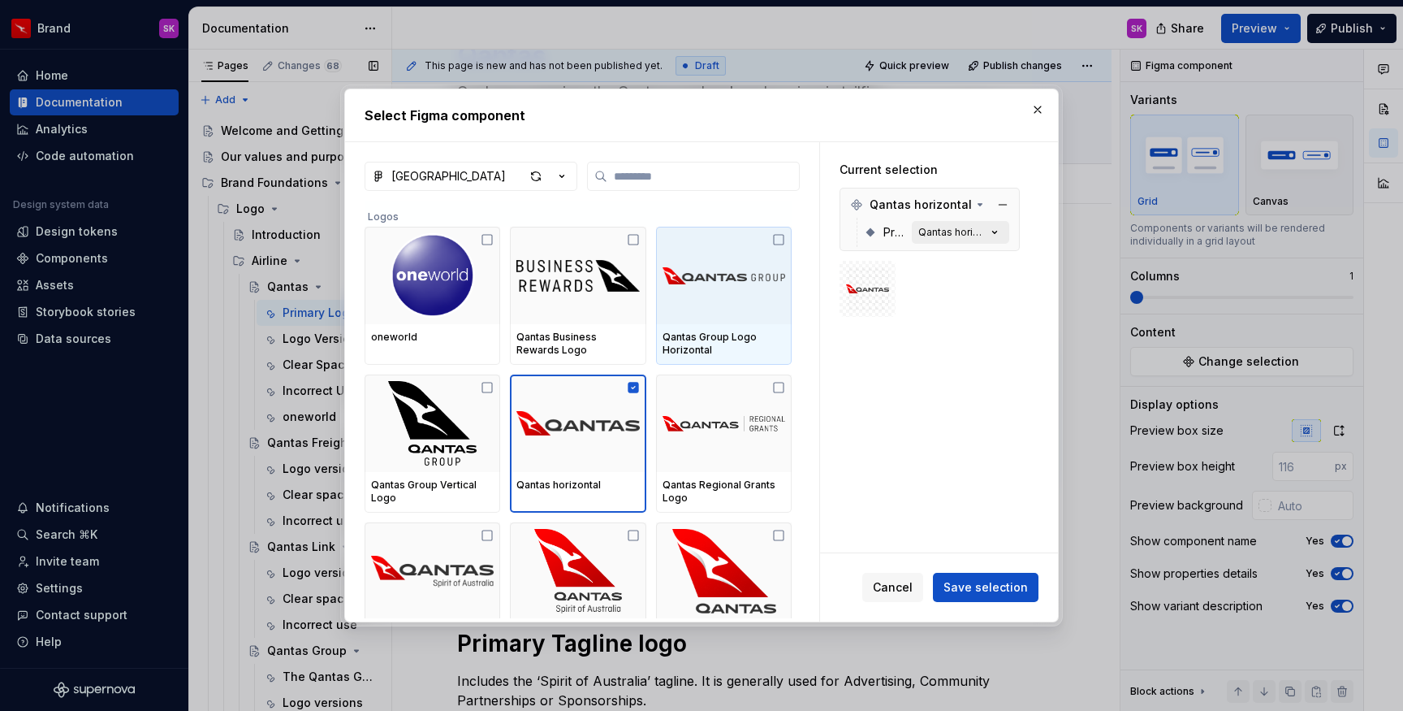
click at [993, 231] on icon "button" at bounding box center [995, 232] width 16 height 16
click at [873, 234] on icon at bounding box center [870, 232] width 9 height 9
click at [952, 237] on div "Qantas horizontal RGB [default]" at bounding box center [952, 232] width 68 height 13
click at [970, 239] on button "Qantas horizontal RGB [default]" at bounding box center [960, 232] width 97 height 23
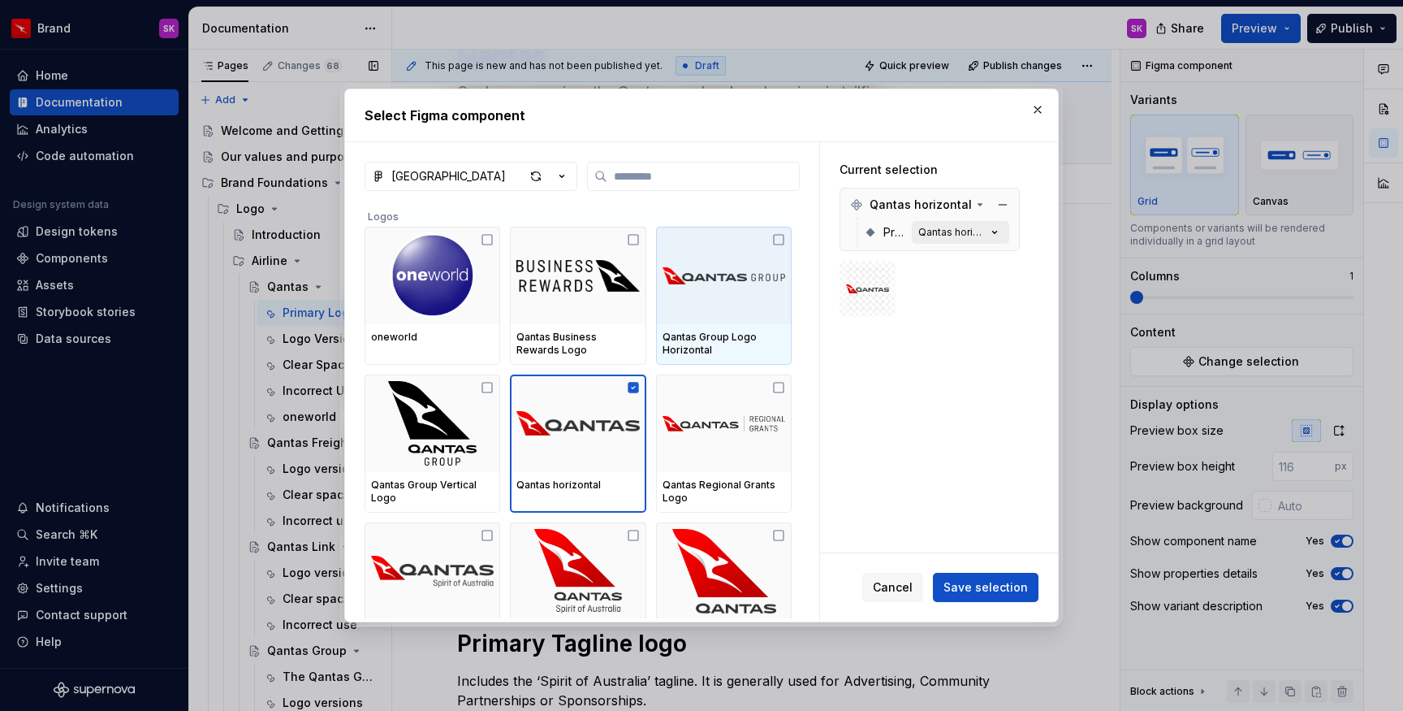
click at [996, 232] on icon "button" at bounding box center [995, 232] width 16 height 16
click at [962, 586] on span "Save selection" at bounding box center [986, 587] width 84 height 16
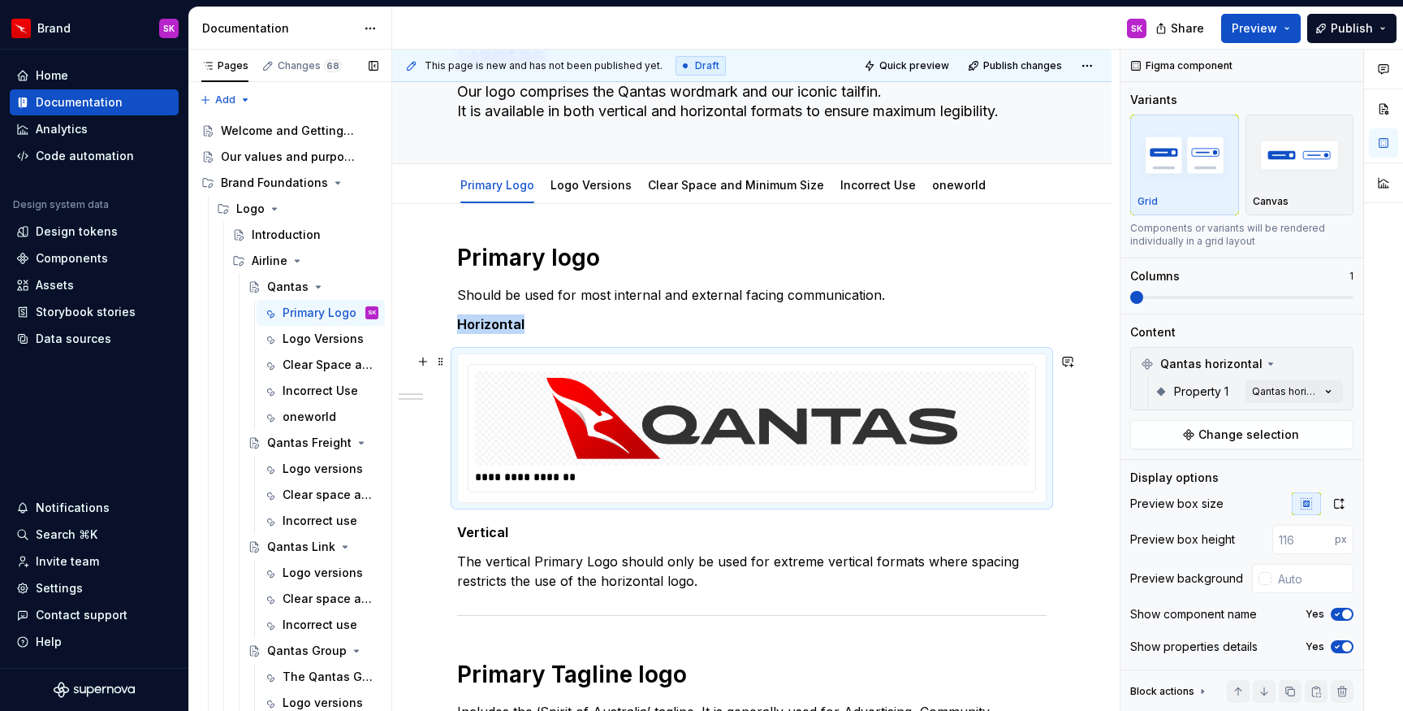
click at [888, 426] on img at bounding box center [753, 418] width 482 height 81
click at [776, 498] on div "**********" at bounding box center [752, 428] width 588 height 148
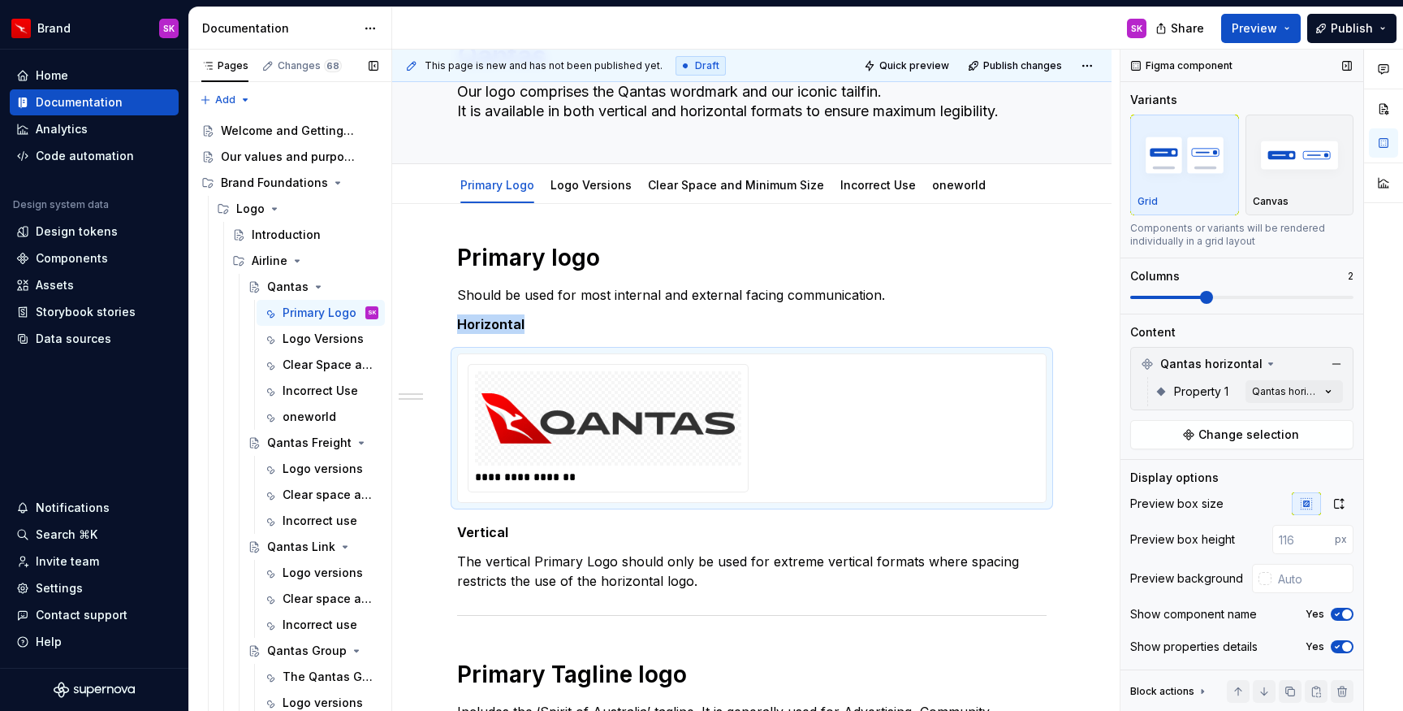
click at [1209, 296] on span at bounding box center [1206, 297] width 13 height 13
click at [1205, 296] on span at bounding box center [1206, 297] width 13 height 13
click at [555, 391] on img at bounding box center [608, 418] width 253 height 81
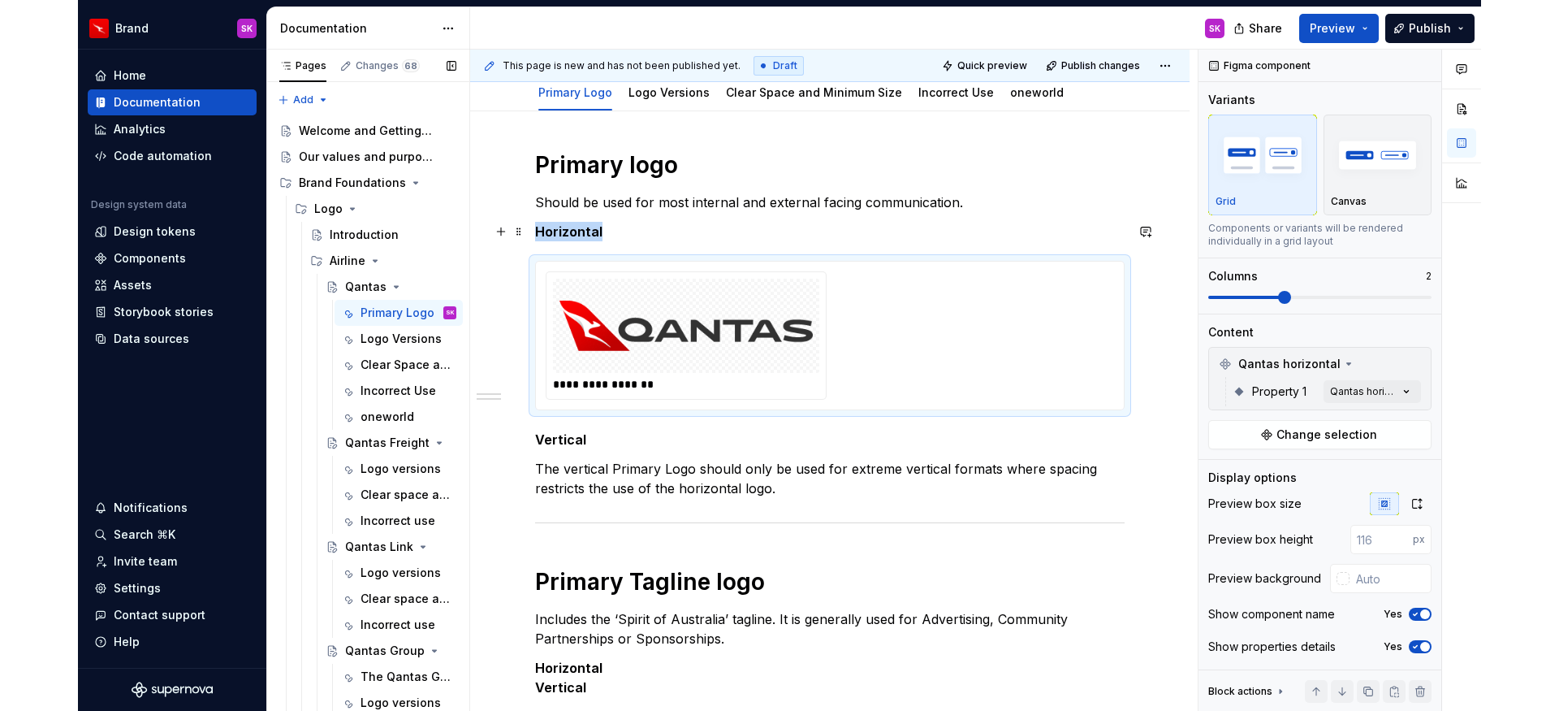
scroll to position [194, 0]
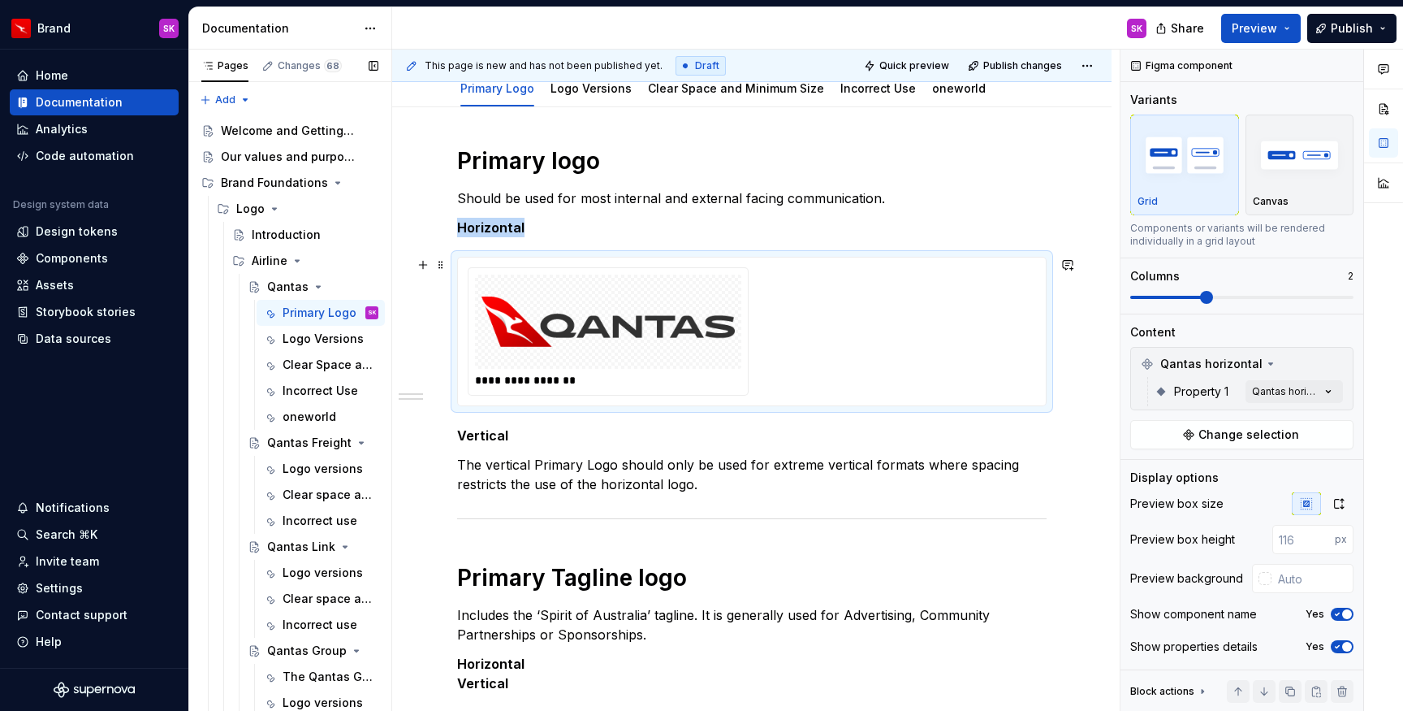
click at [1068, 367] on div "**********" at bounding box center [752, 575] width 720 height 936
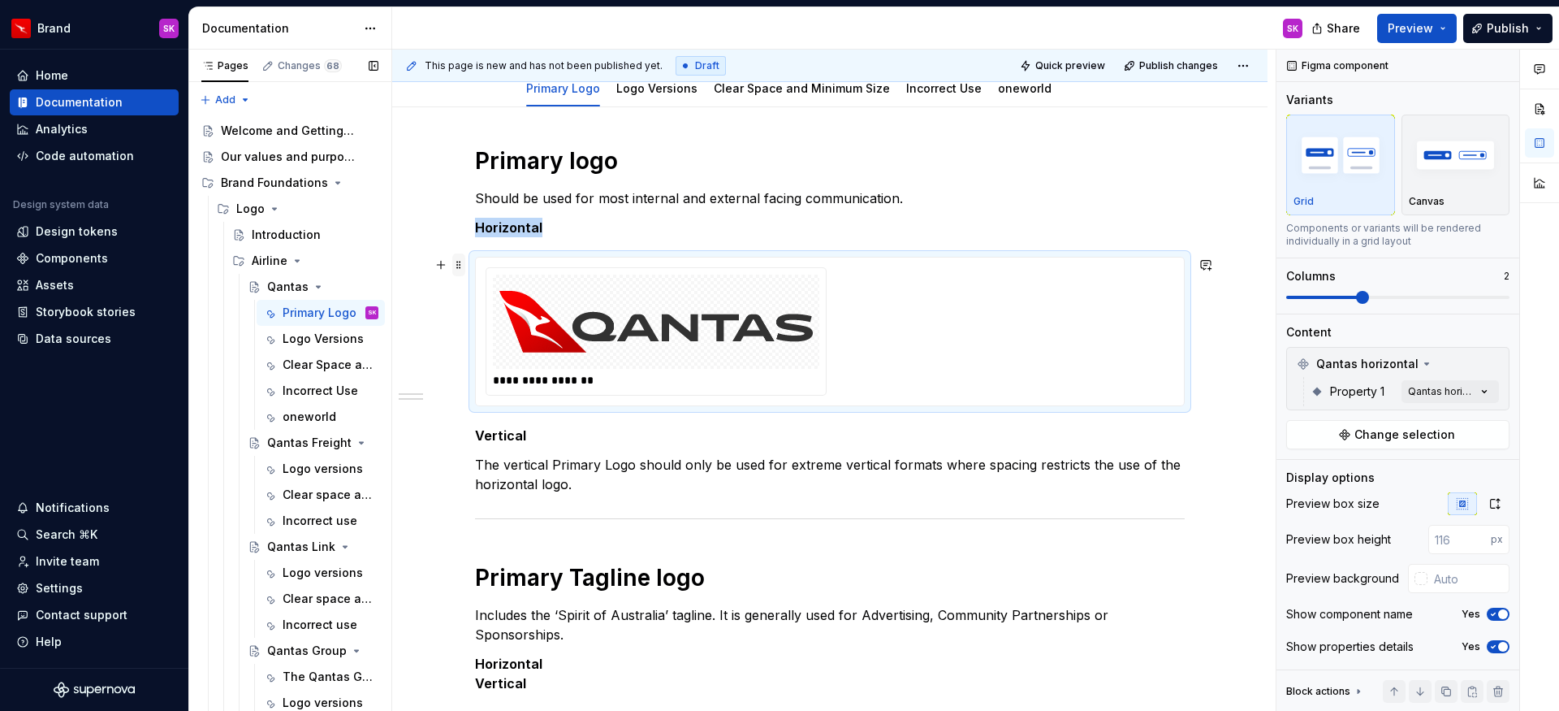
click at [454, 261] on span at bounding box center [458, 264] width 13 height 23
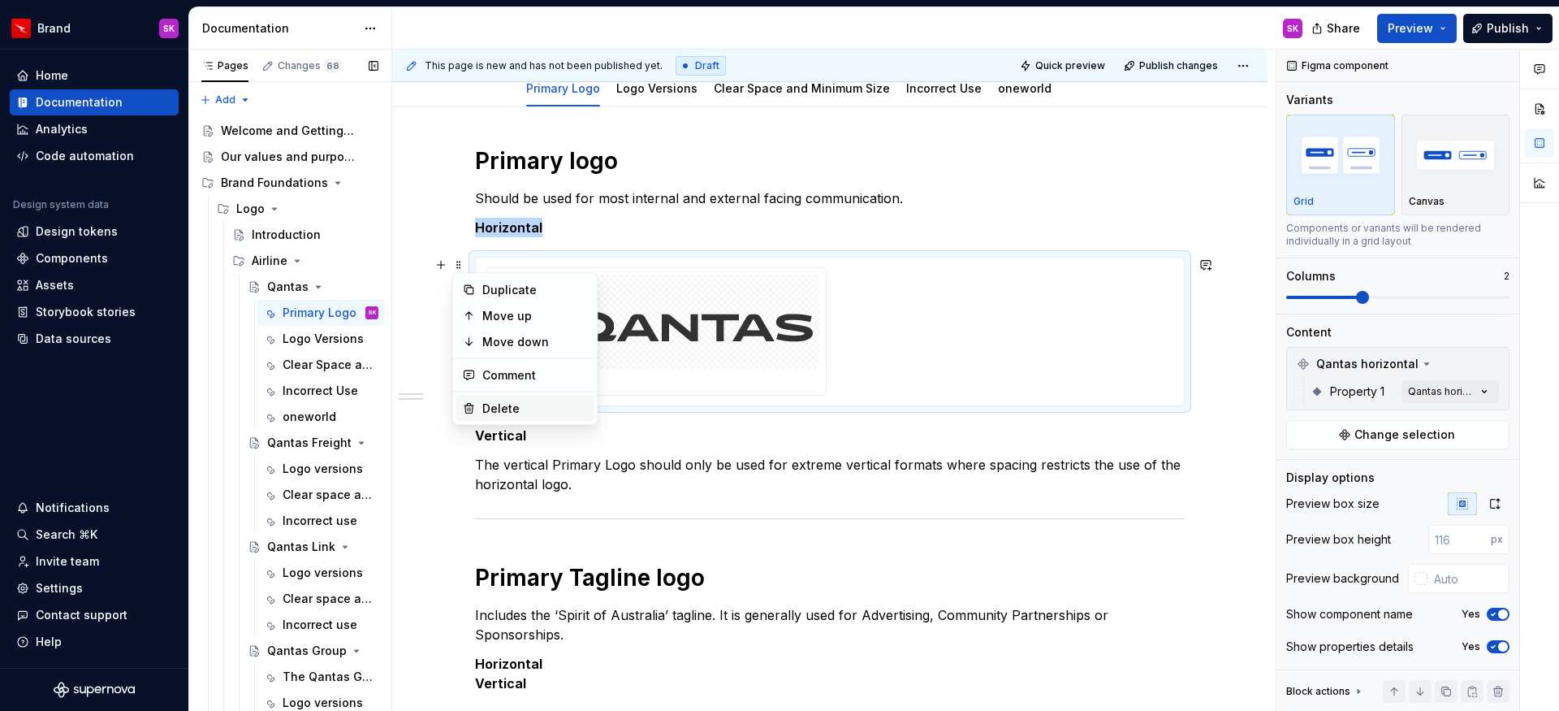
click at [523, 401] on div "Delete" at bounding box center [535, 408] width 106 height 16
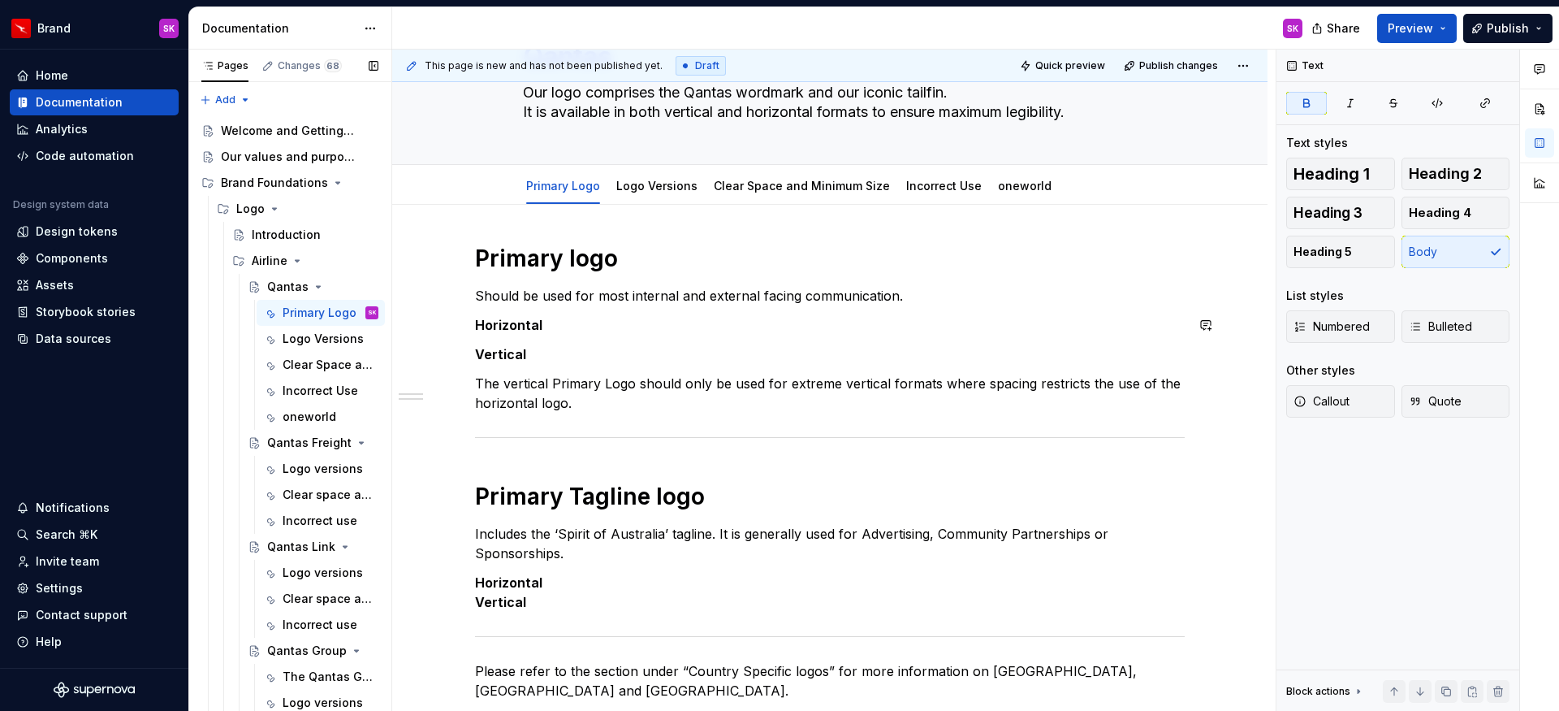
scroll to position [0, 0]
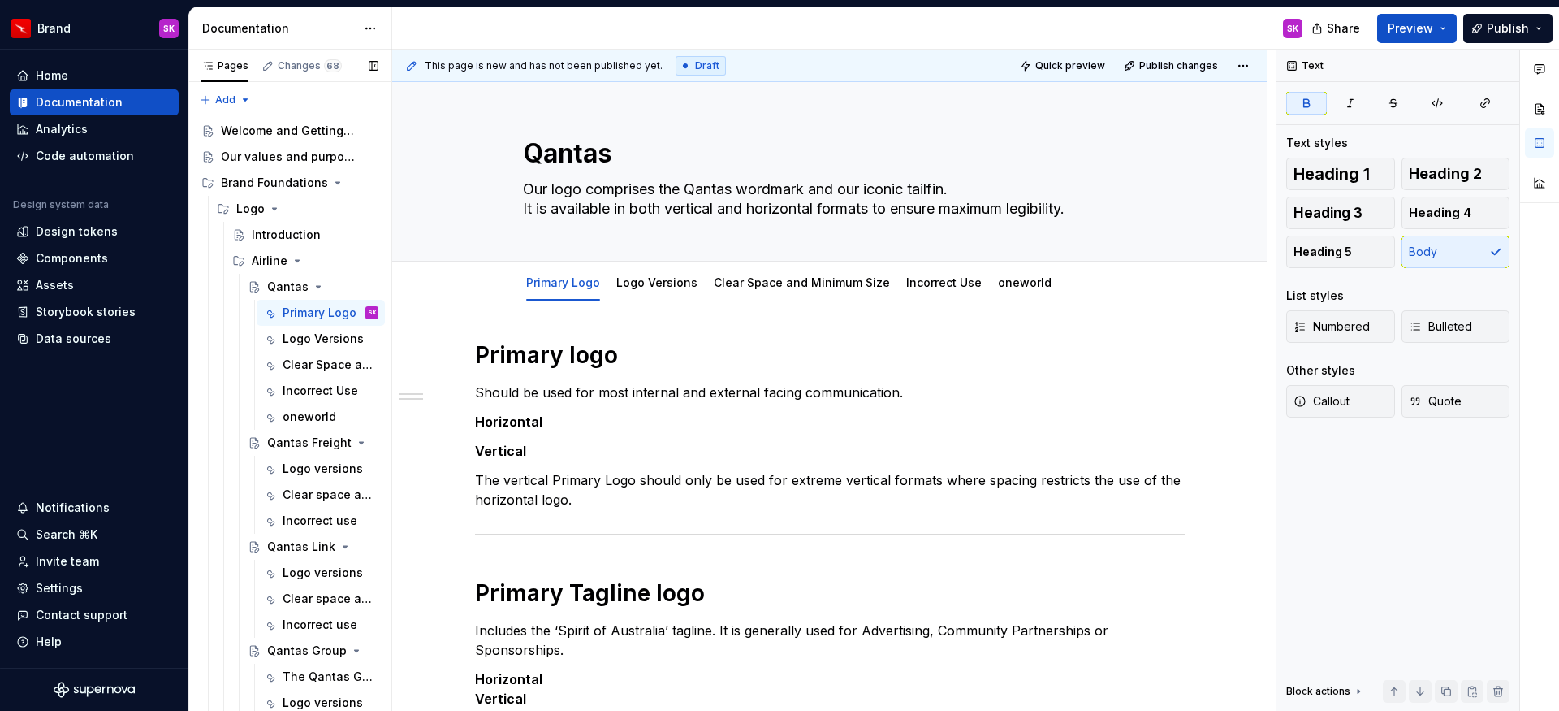
click at [849, 29] on div "SK" at bounding box center [853, 28] width 923 height 42
type textarea "*"
